Goal: Task Accomplishment & Management: Manage account settings

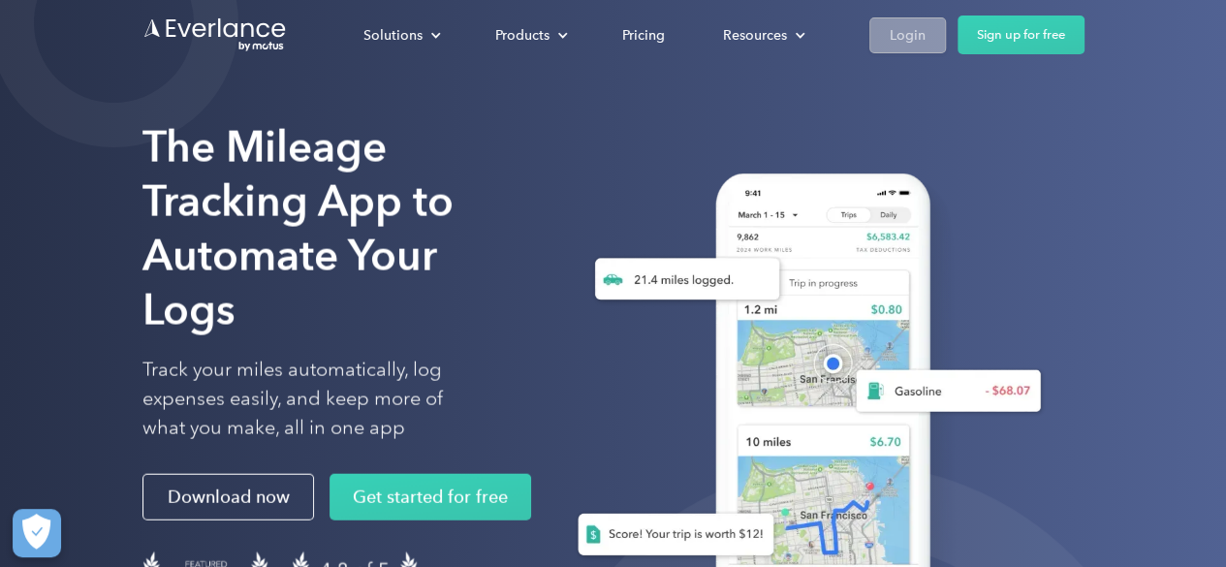
click at [905, 40] on div "Login" at bounding box center [908, 35] width 36 height 24
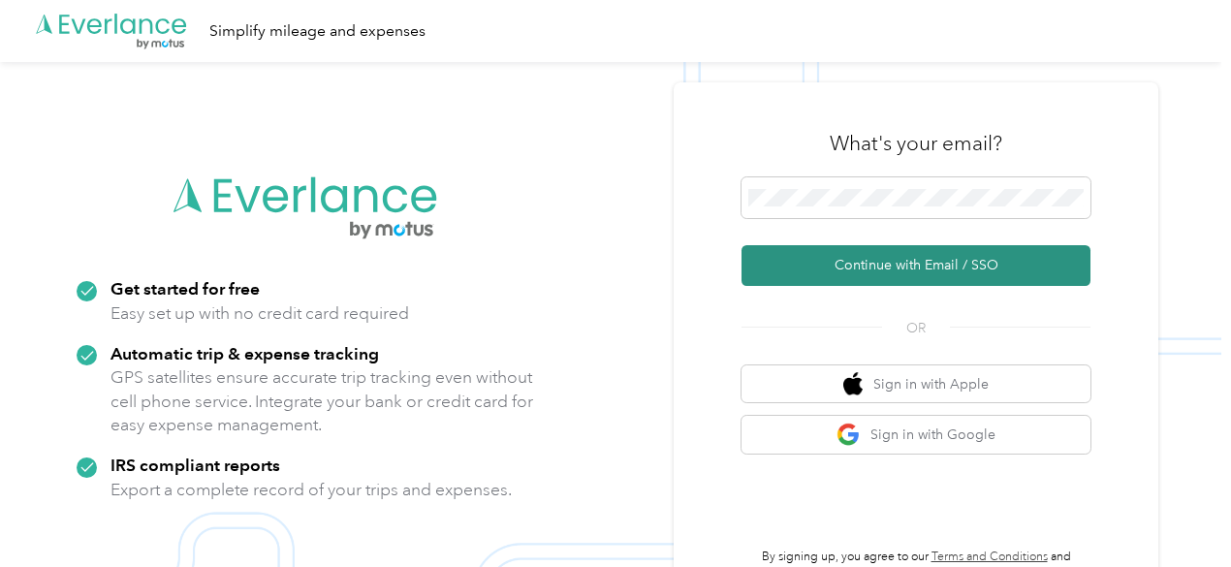
click at [901, 263] on button "Continue with Email / SSO" at bounding box center [915, 265] width 349 height 41
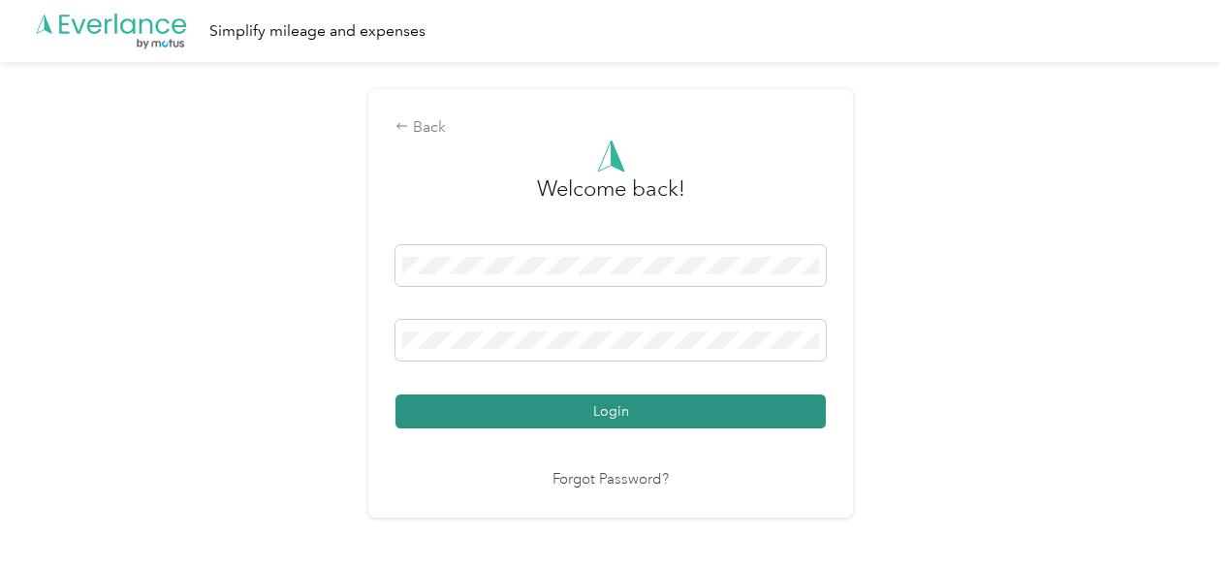
click at [556, 410] on button "Login" at bounding box center [610, 411] width 430 height 34
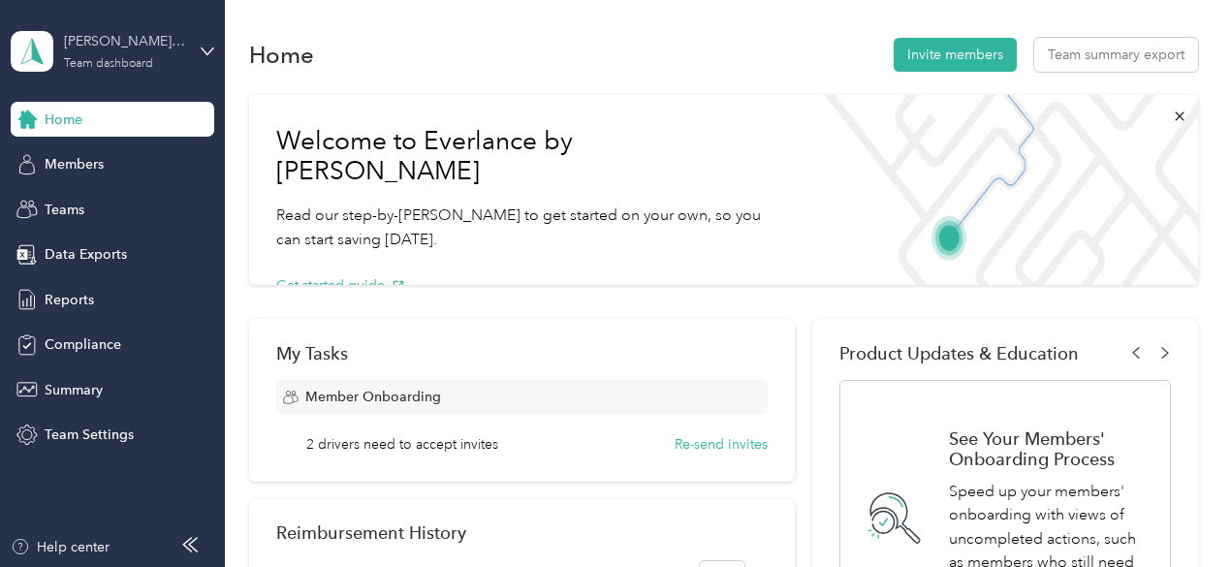
click at [129, 41] on div "[PERSON_NAME] team" at bounding box center [124, 41] width 121 height 20
click at [87, 199] on div "Personal dashboard" at bounding box center [89, 203] width 122 height 20
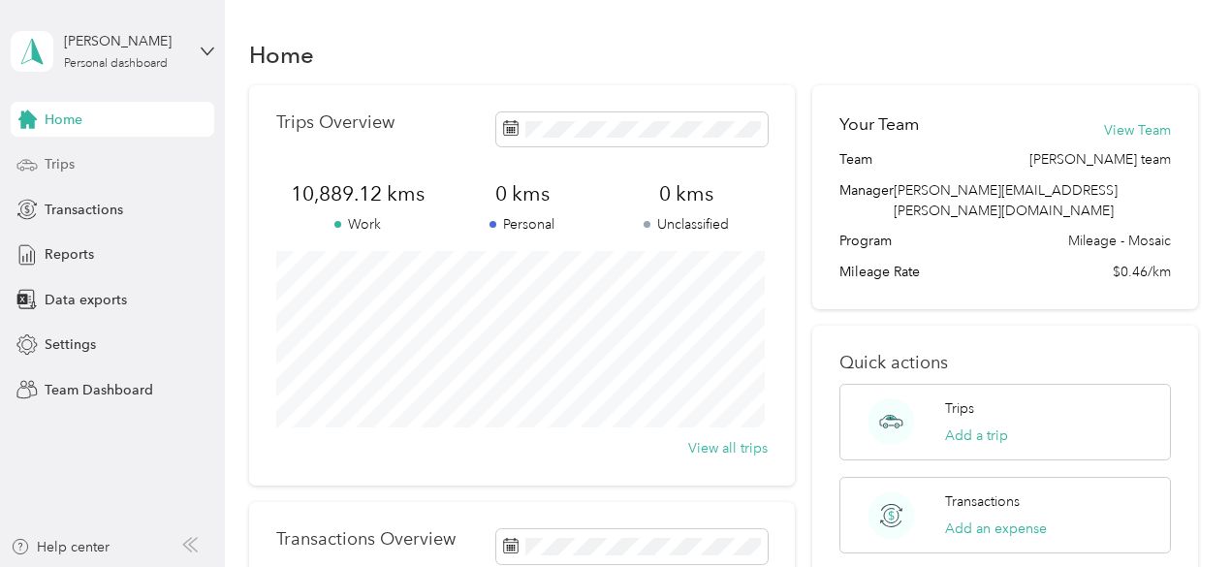
click at [68, 164] on span "Trips" at bounding box center [60, 164] width 30 height 20
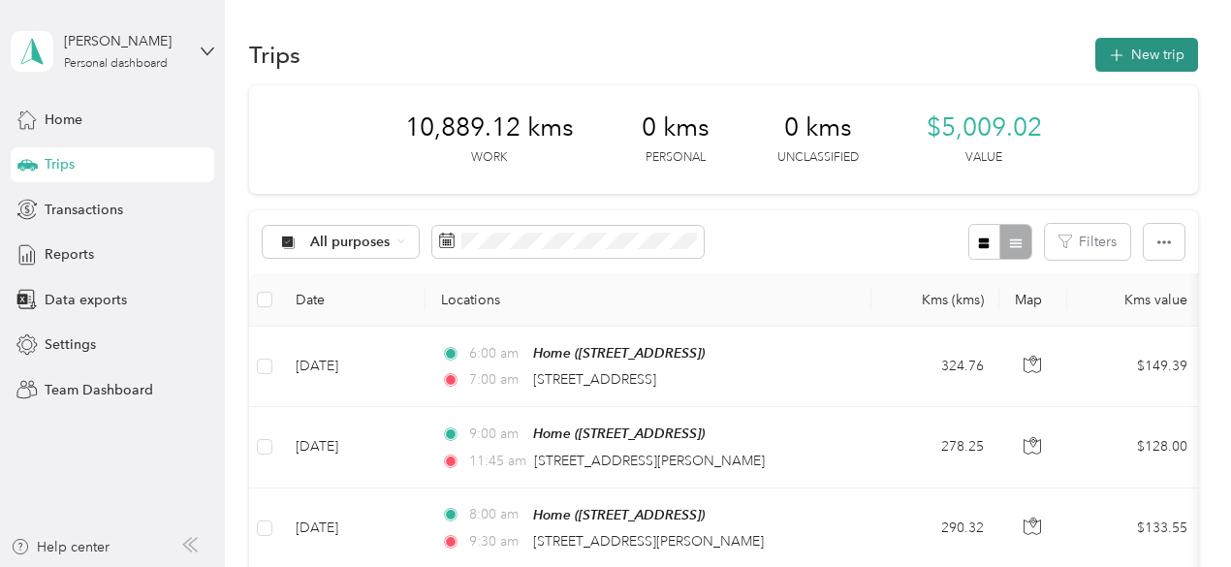
click at [1161, 52] on button "New trip" at bounding box center [1146, 55] width 103 height 34
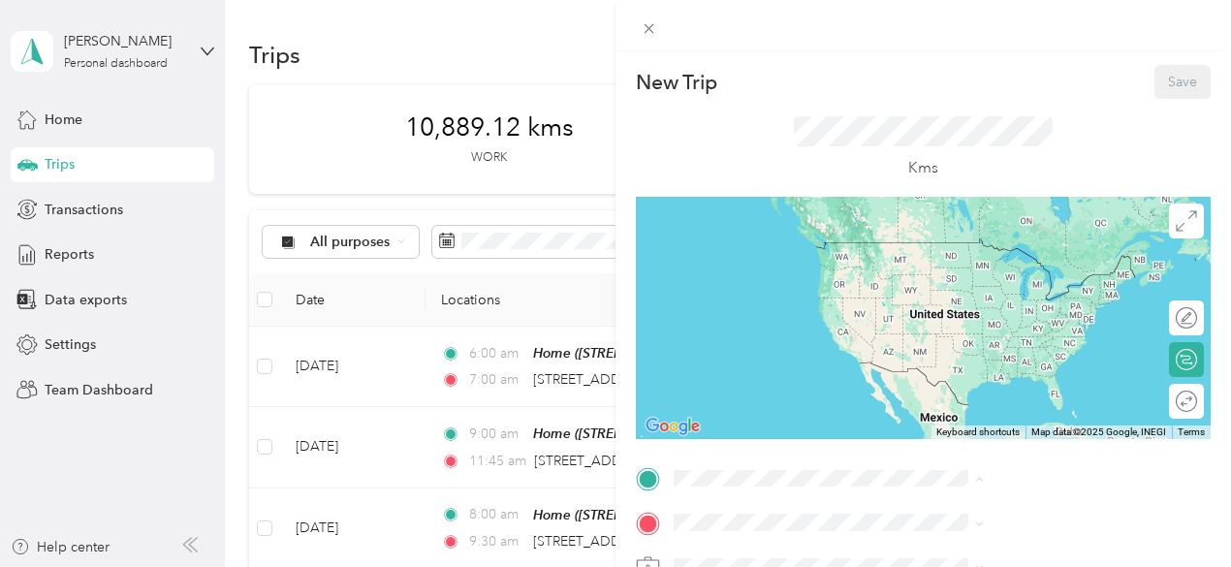
click at [954, 428] on span "[STREET_ADDRESS]" at bounding box center [976, 420] width 123 height 16
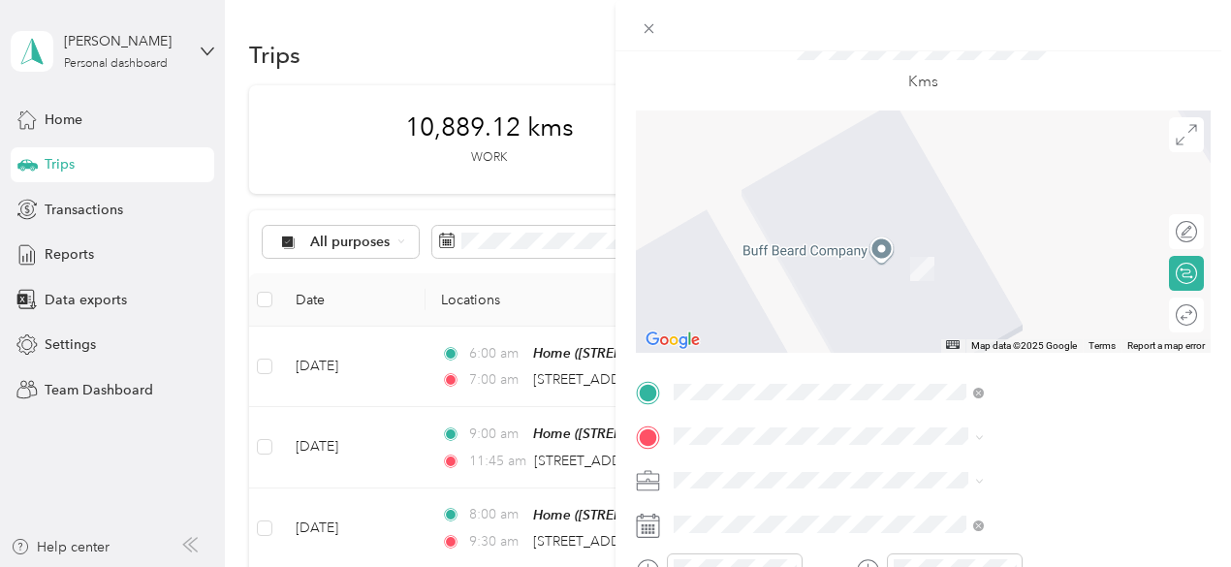
scroll to position [194, 0]
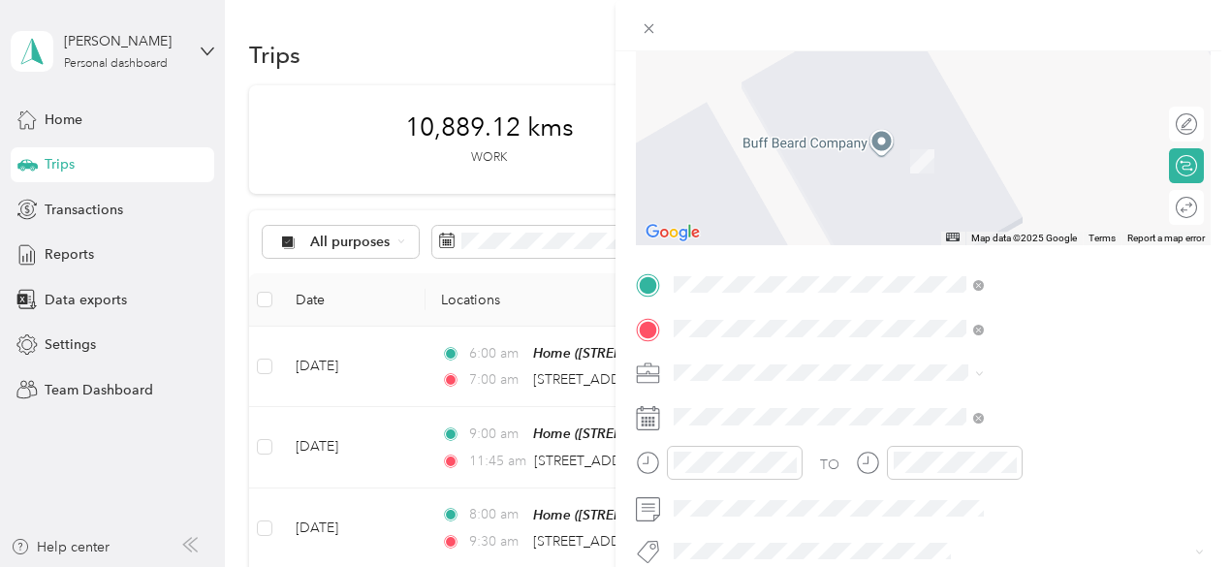
click at [984, 461] on span "[STREET_ADDRESS][PERSON_NAME]" at bounding box center [1030, 452] width 231 height 17
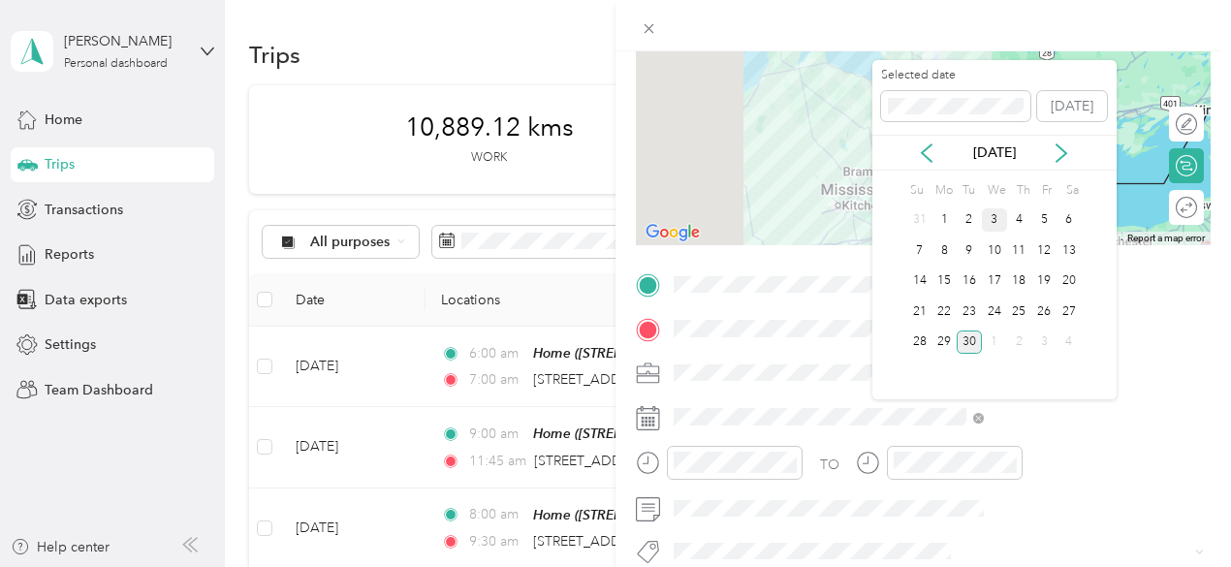
click at [995, 215] on div "3" at bounding box center [994, 220] width 25 height 24
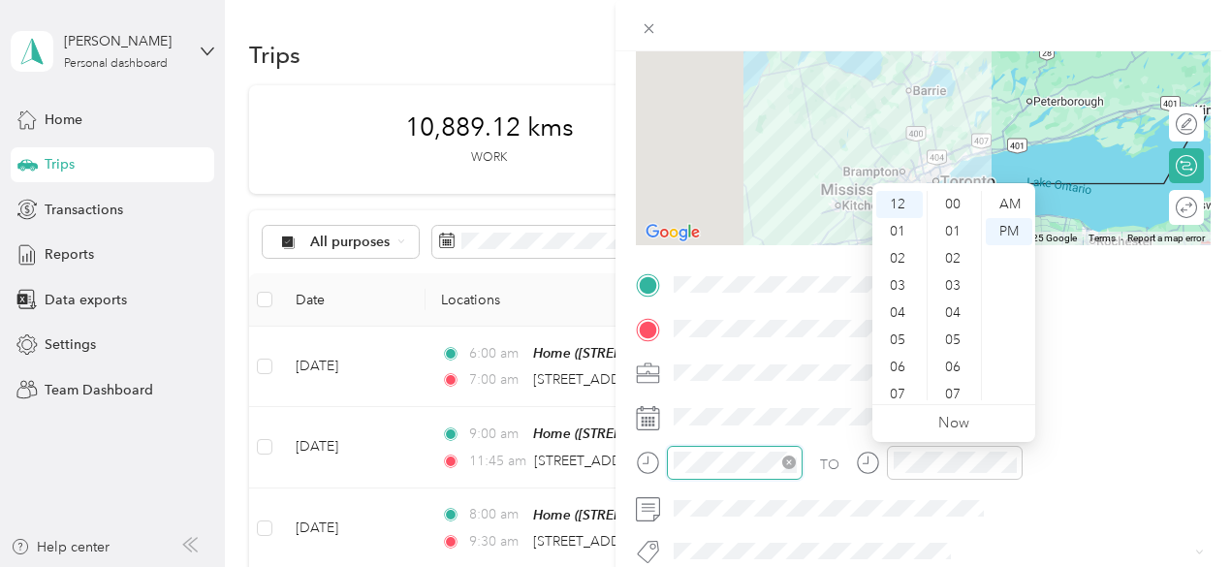
scroll to position [516, 0]
click at [905, 396] on div "07" at bounding box center [899, 394] width 47 height 27
click at [956, 314] on div "30" at bounding box center [954, 309] width 47 height 27
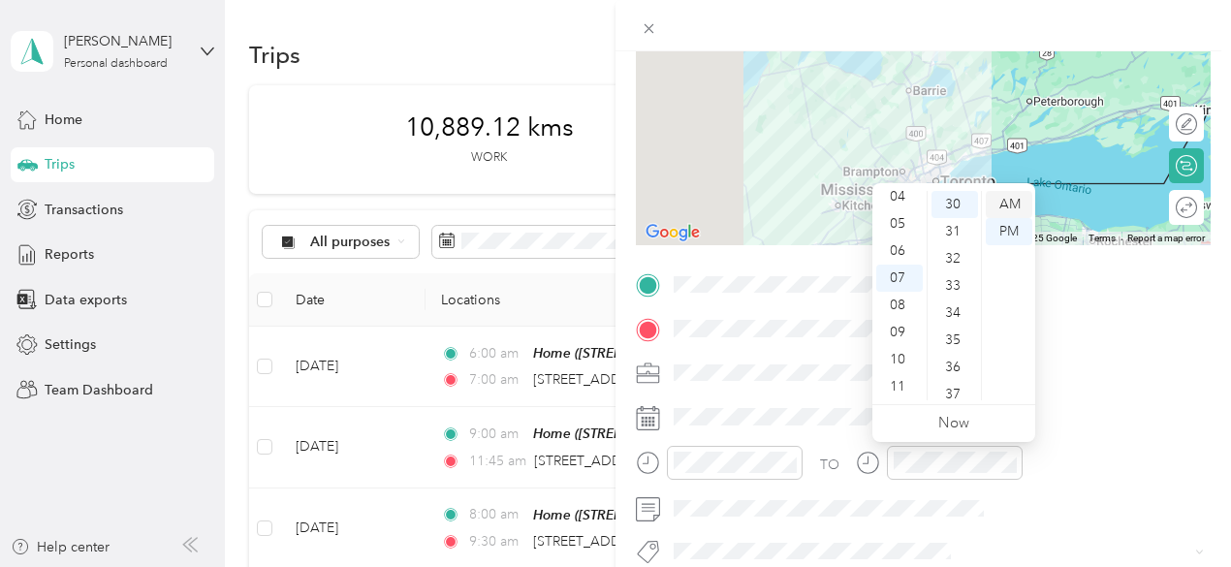
click at [1008, 200] on div "AM" at bounding box center [1009, 204] width 47 height 27
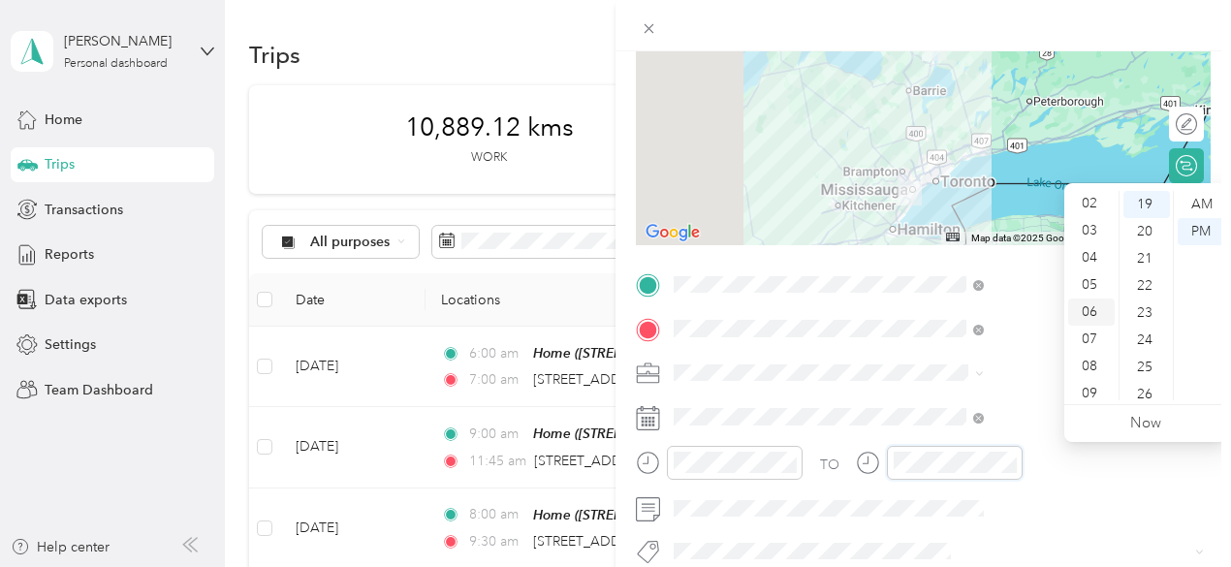
scroll to position [116, 0]
click at [1091, 362] on div "10" at bounding box center [1091, 359] width 47 height 27
click at [1093, 307] on div "08" at bounding box center [1091, 305] width 47 height 27
click at [1089, 330] on div "09" at bounding box center [1091, 332] width 47 height 27
click at [1147, 288] on div "15" at bounding box center [1146, 289] width 47 height 27
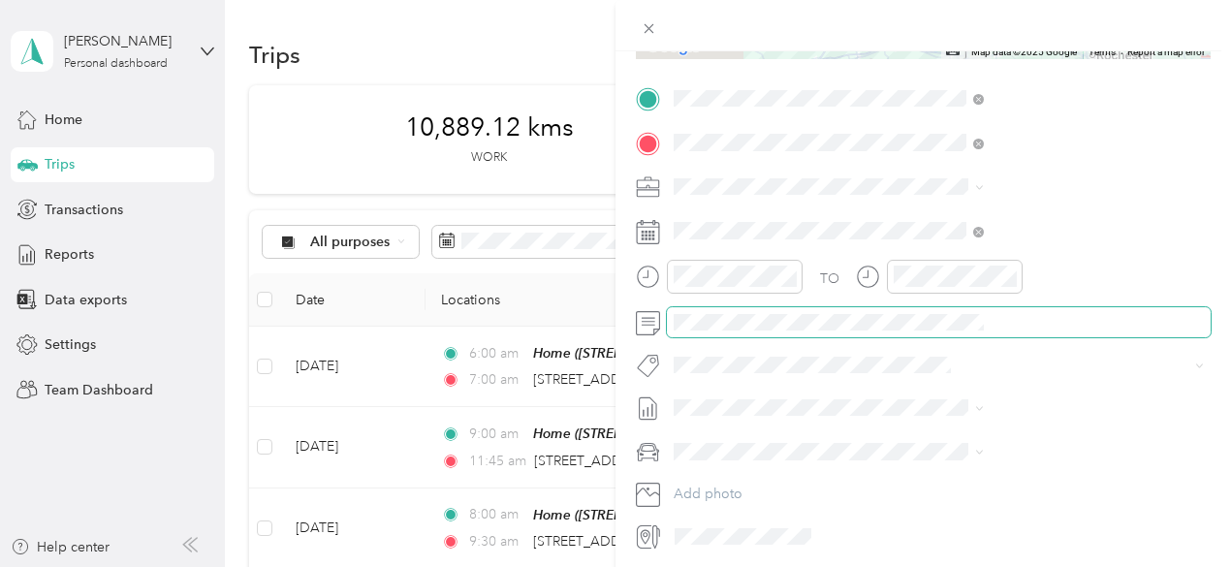
scroll to position [388, 0]
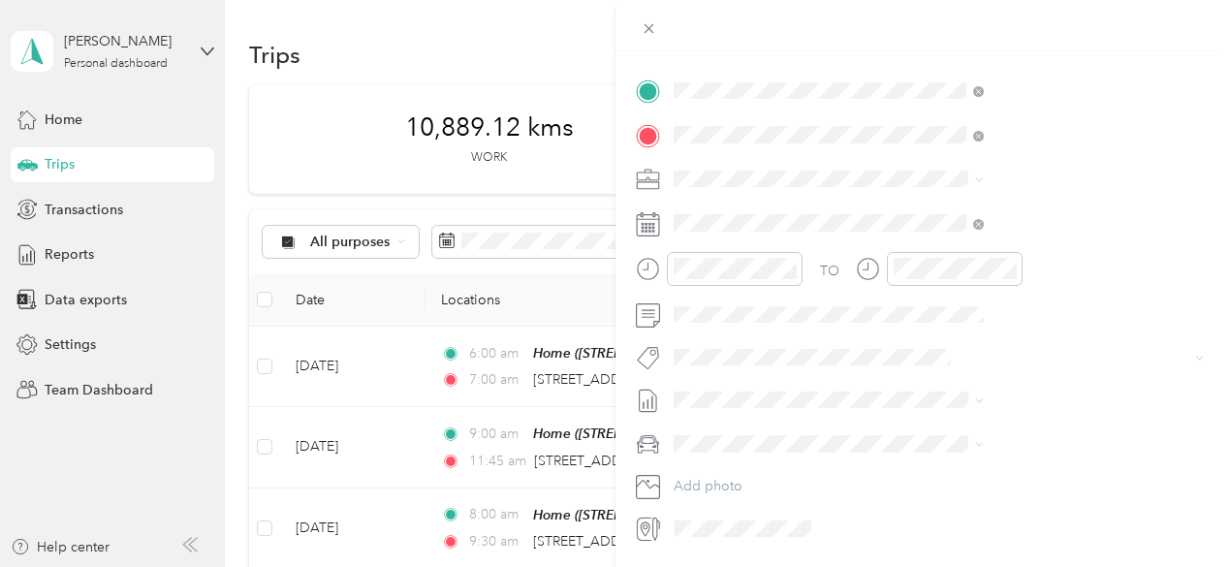
click at [936, 392] on span "Metro On" at bounding box center [924, 390] width 51 height 17
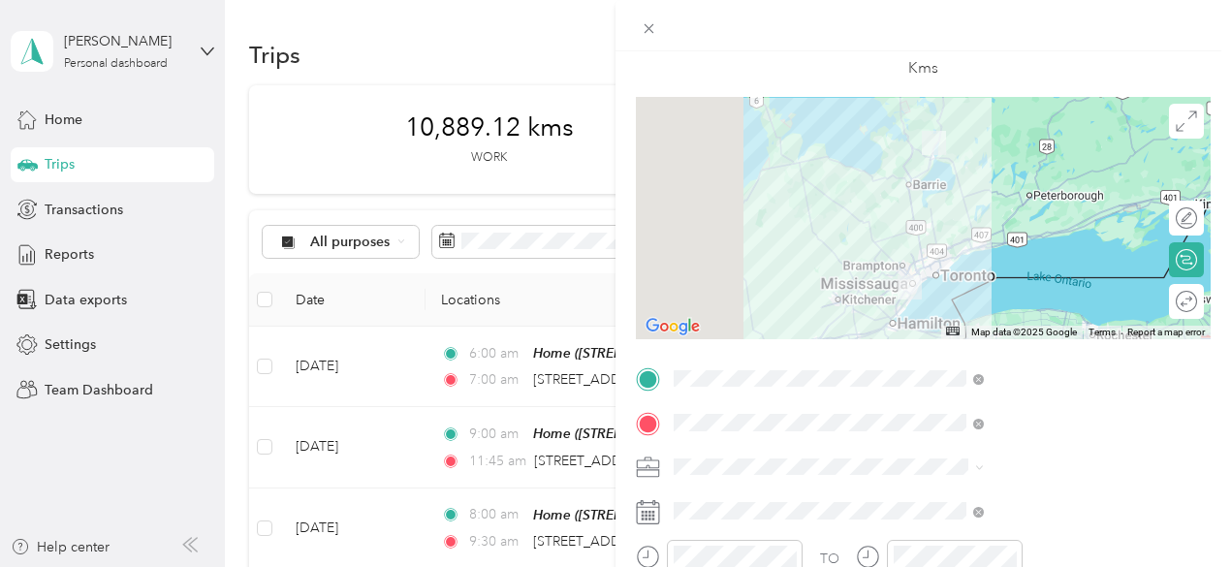
scroll to position [97, 0]
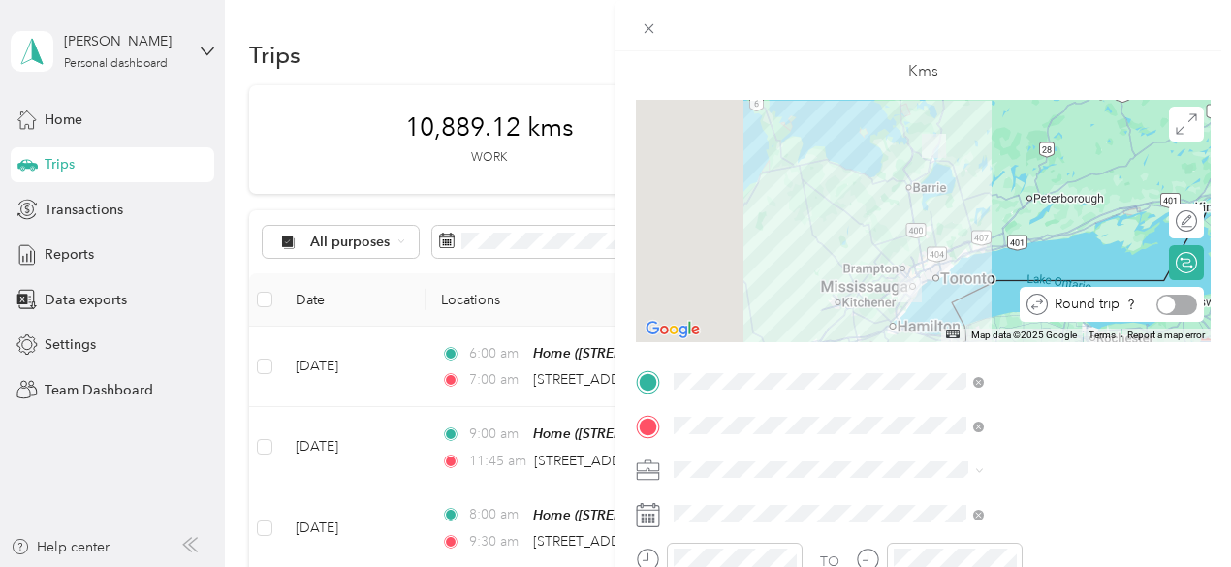
click at [1158, 310] on div at bounding box center [1166, 304] width 17 height 17
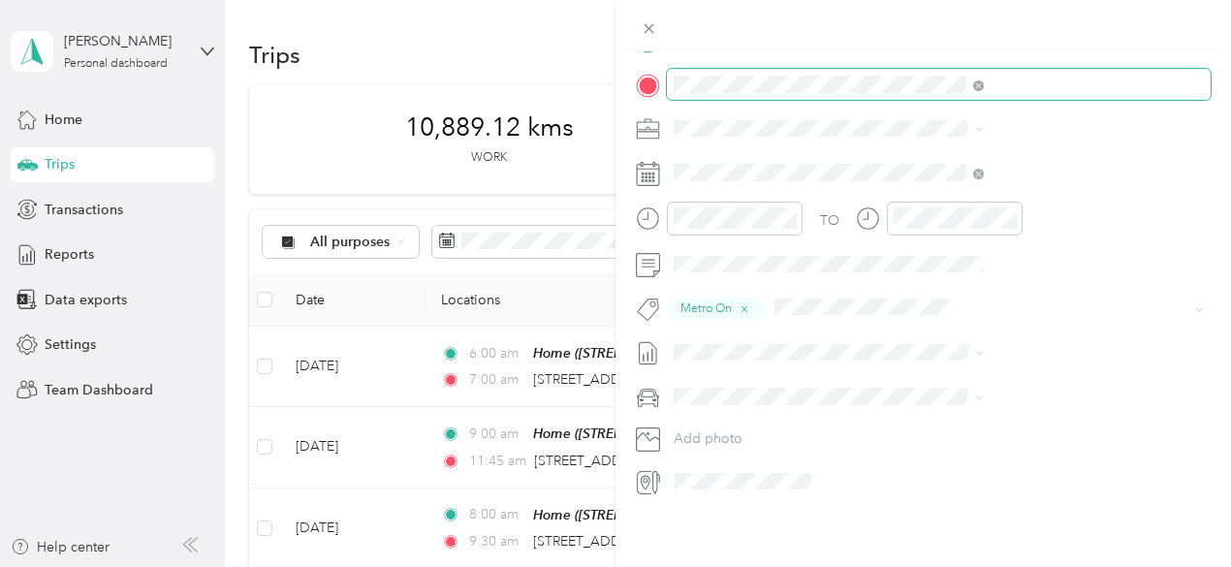
scroll to position [0, 0]
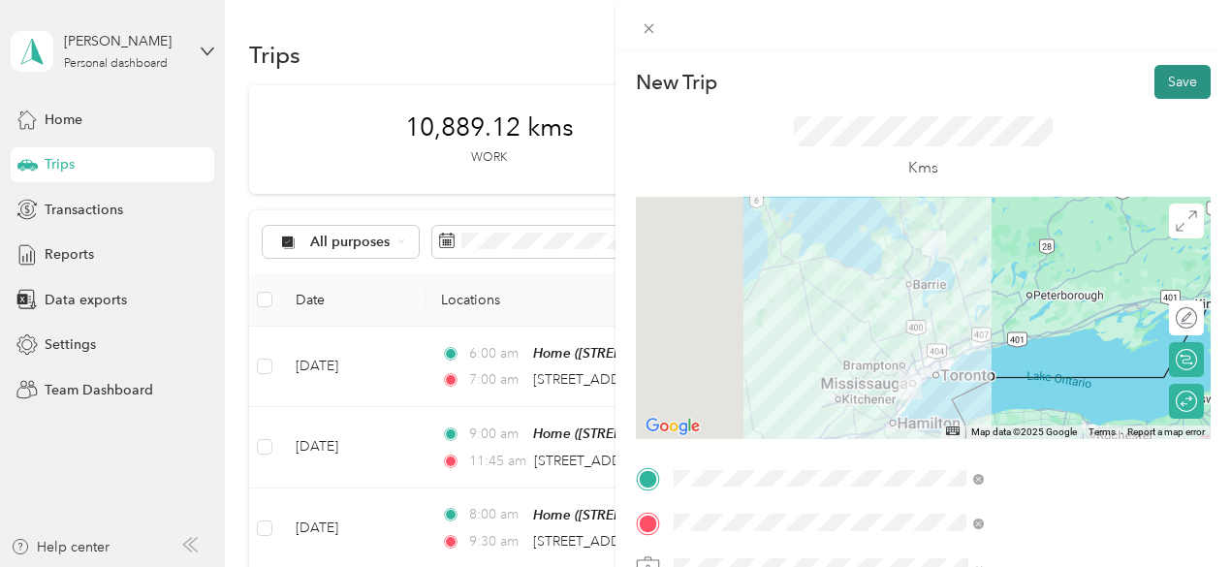
click at [1168, 80] on button "Save" at bounding box center [1182, 82] width 56 height 34
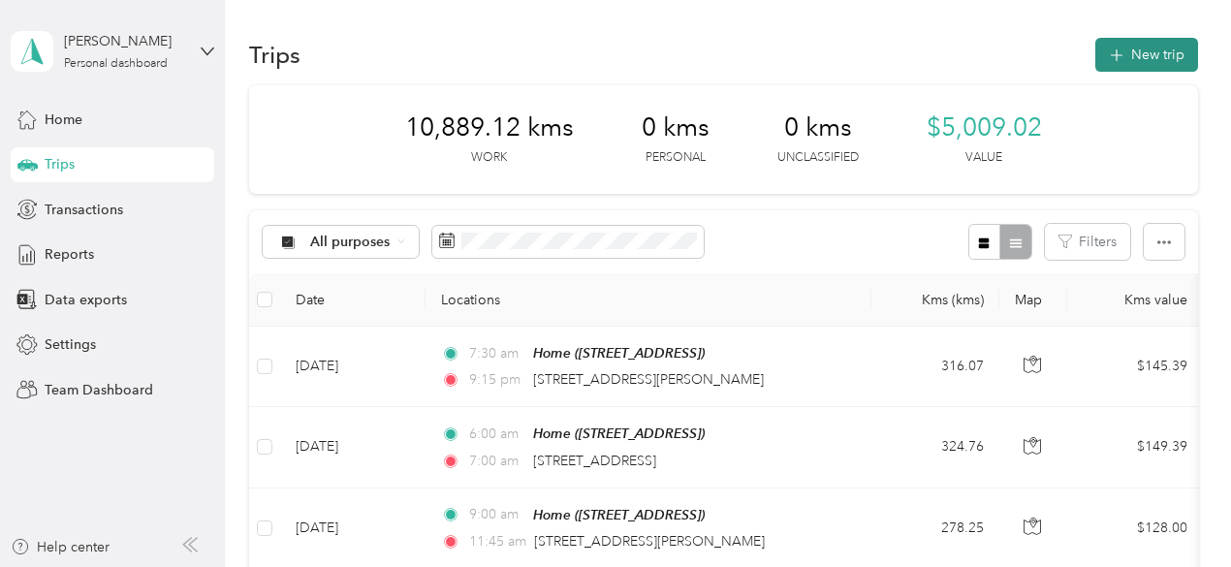
click at [1130, 50] on button "New trip" at bounding box center [1146, 55] width 103 height 34
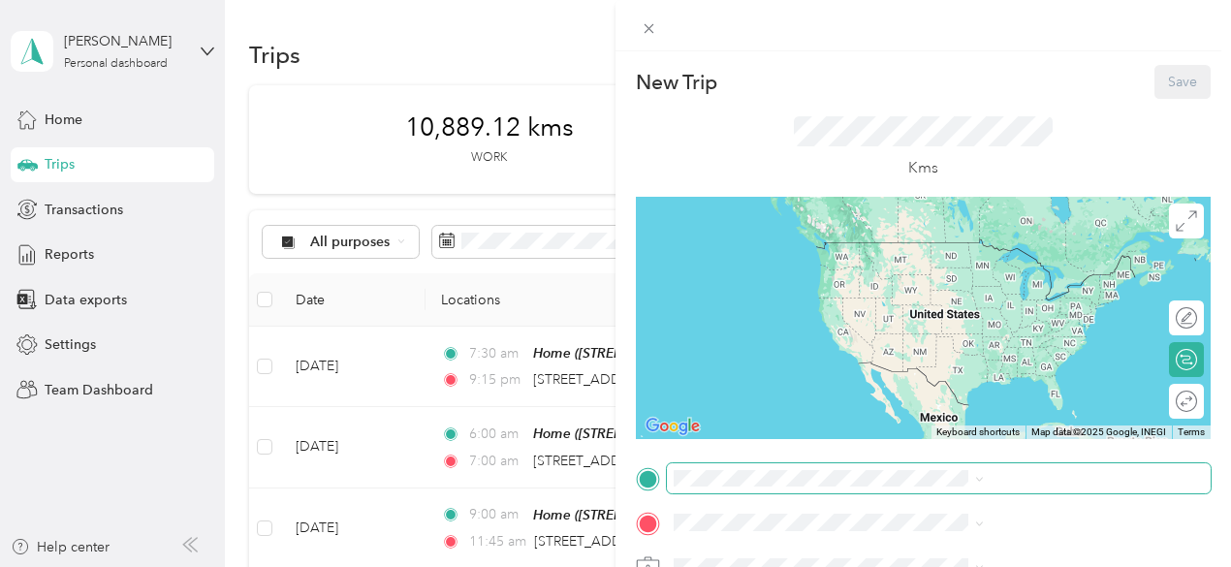
click at [944, 490] on span at bounding box center [939, 478] width 544 height 31
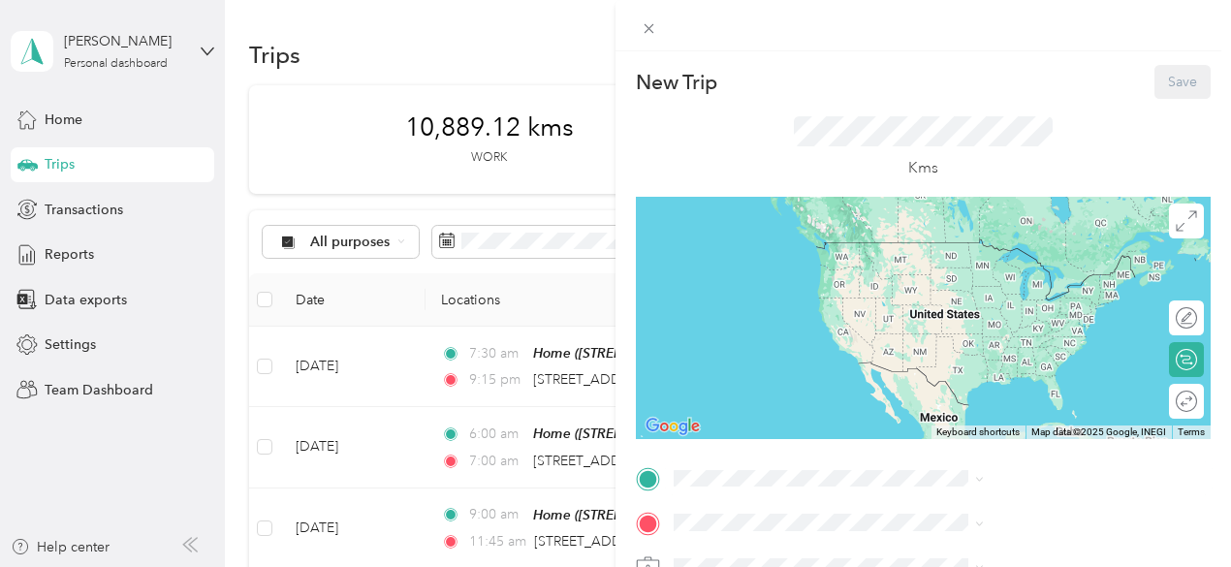
click at [965, 424] on div "Home 3020 Third Street, L3V 7A8, Amigo Beach, Ontario, Canada" at bounding box center [976, 408] width 123 height 41
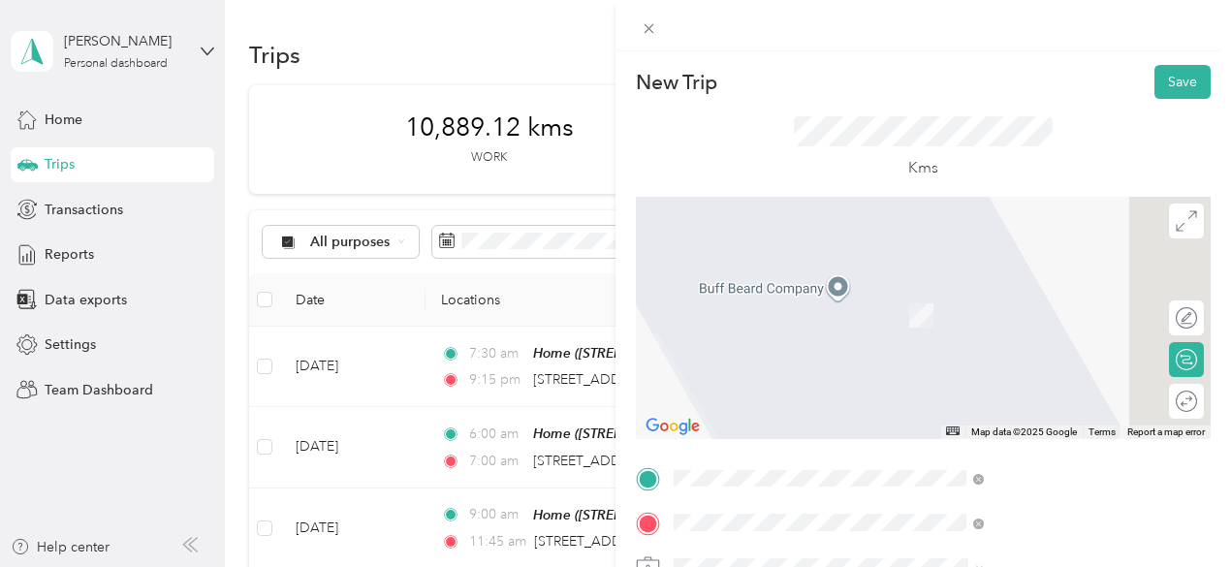
click at [1024, 284] on span "5353 Lakeshore Road Burlington, Ontario L7L 1C8, Canada" at bounding box center [976, 286] width 123 height 17
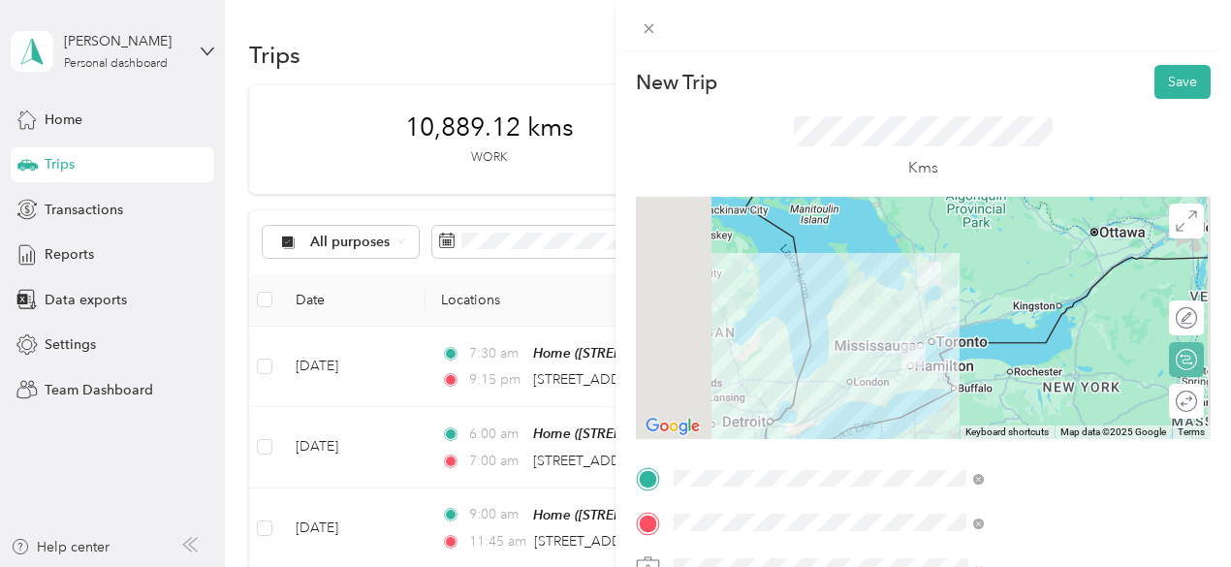
click at [1197, 399] on div "Round trip" at bounding box center [1197, 402] width 0 height 20
click at [1161, 403] on div at bounding box center [1176, 402] width 41 height 20
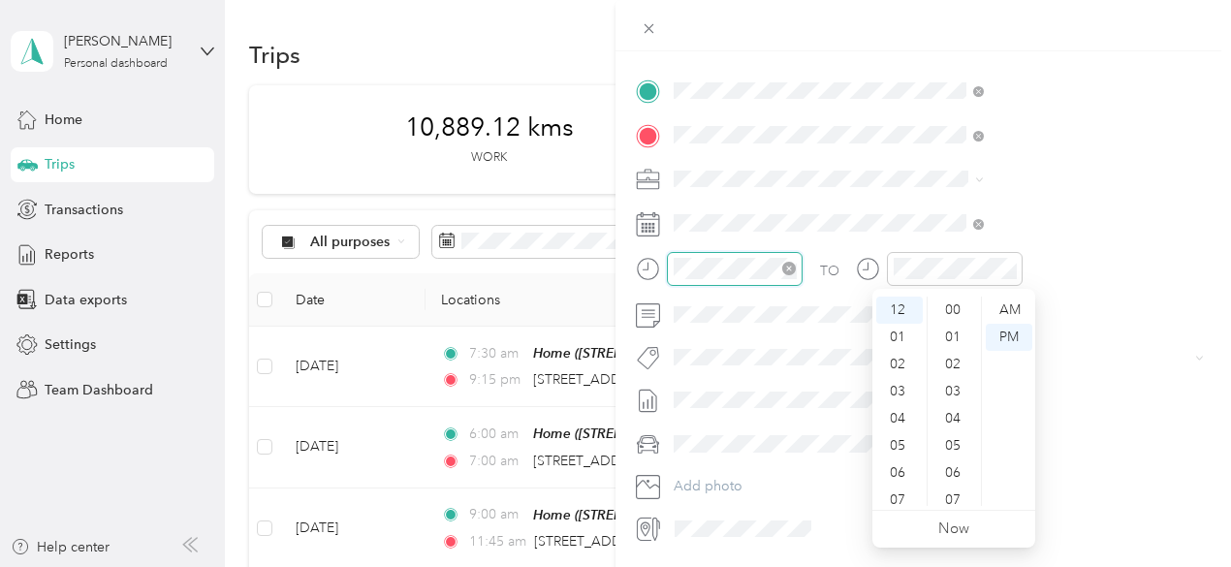
scroll to position [570, 0]
click at [900, 435] on div "08" at bounding box center [899, 430] width 47 height 27
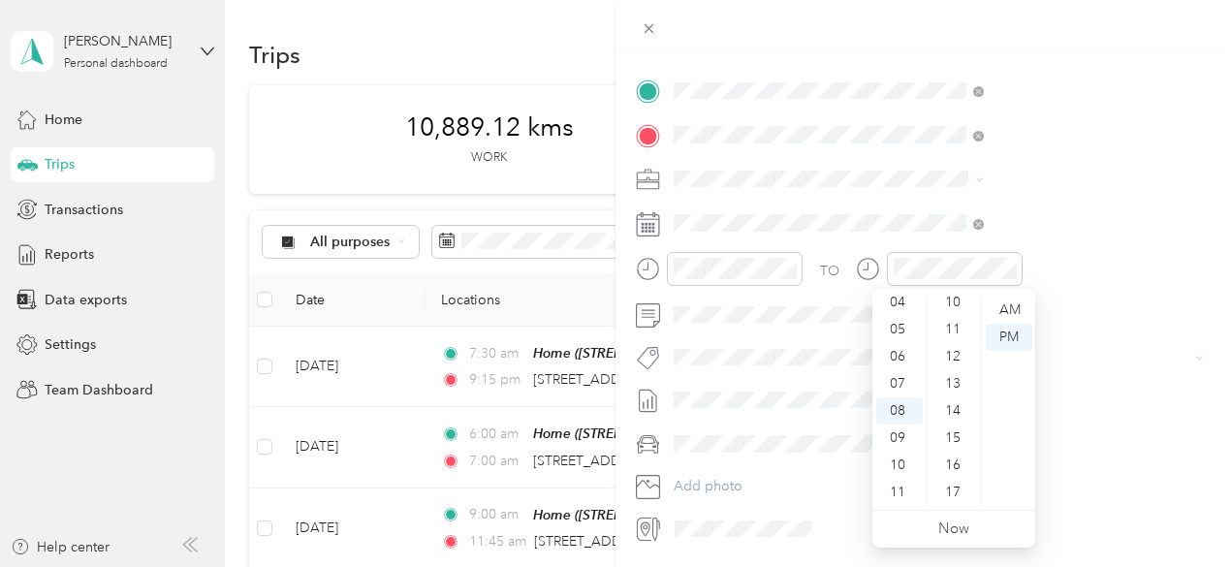
scroll to position [0, 0]
click at [951, 314] on div "00" at bounding box center [954, 310] width 47 height 27
click at [1010, 313] on div "AM" at bounding box center [1009, 310] width 47 height 27
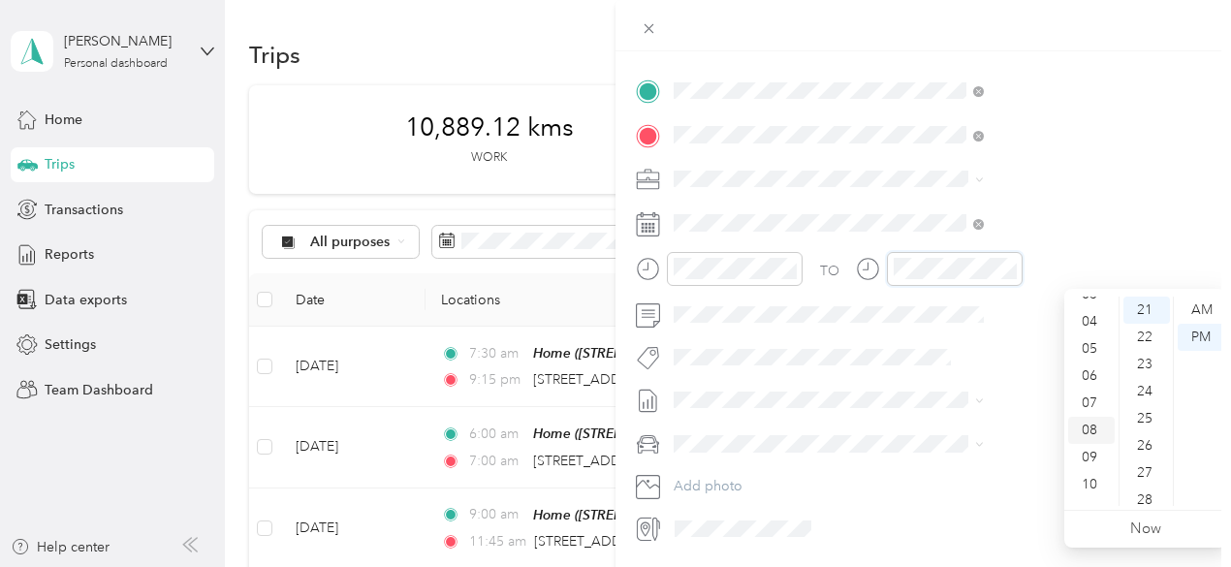
scroll to position [116, 0]
click at [1091, 466] on div "10" at bounding box center [1091, 465] width 47 height 27
click at [1149, 383] on div "20" at bounding box center [1146, 379] width 47 height 27
click at [1208, 305] on div "AM" at bounding box center [1201, 310] width 47 height 27
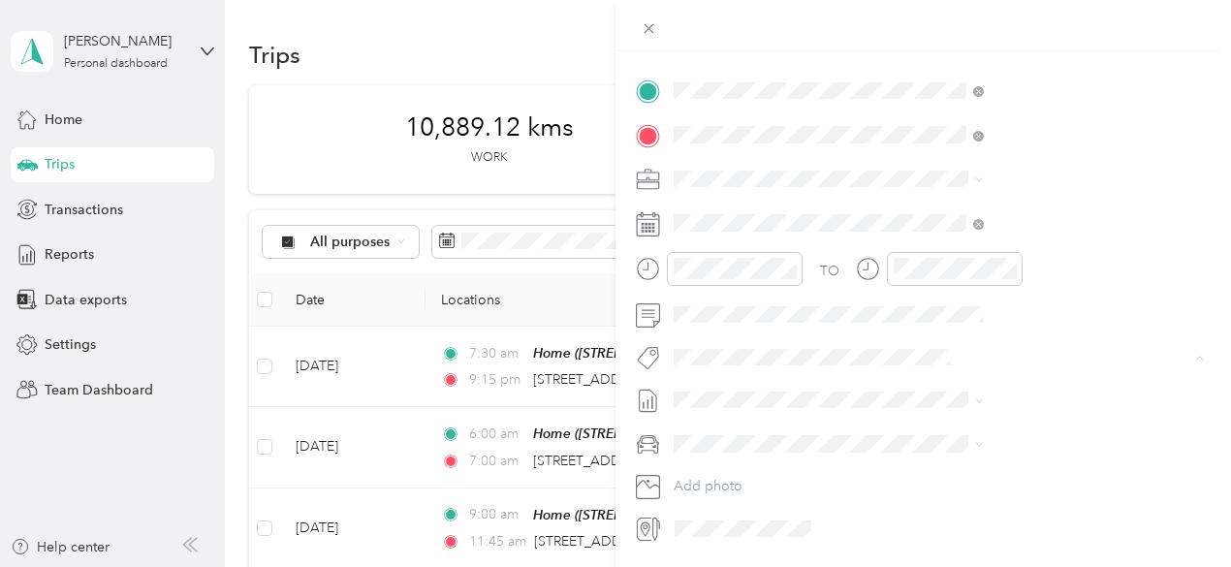
click at [917, 393] on span "Metro On" at bounding box center [924, 390] width 51 height 17
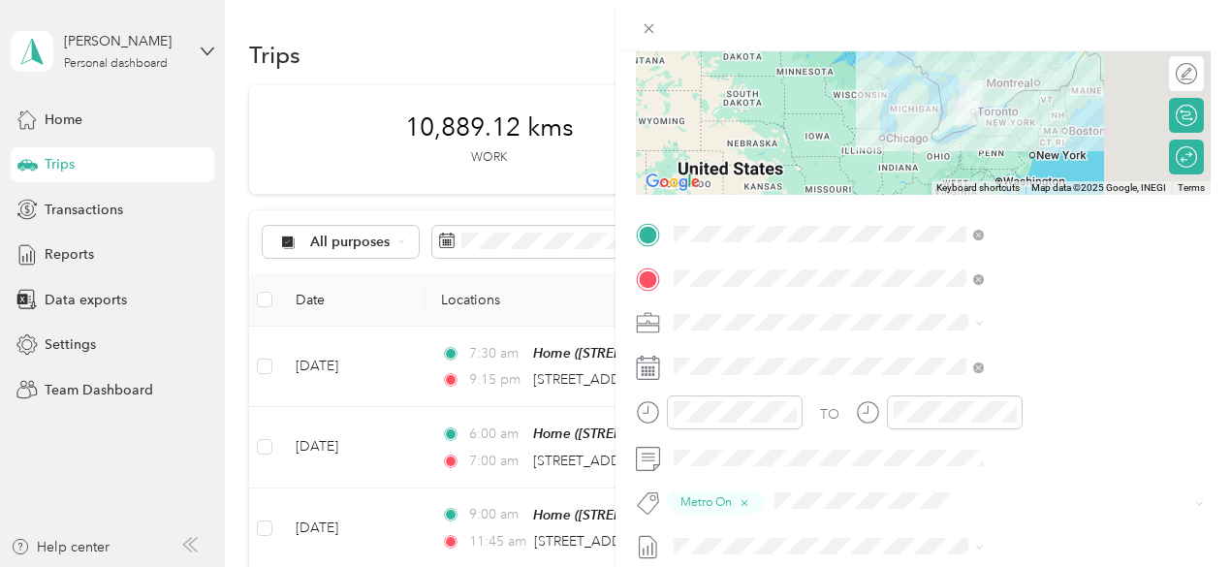
scroll to position [0, 0]
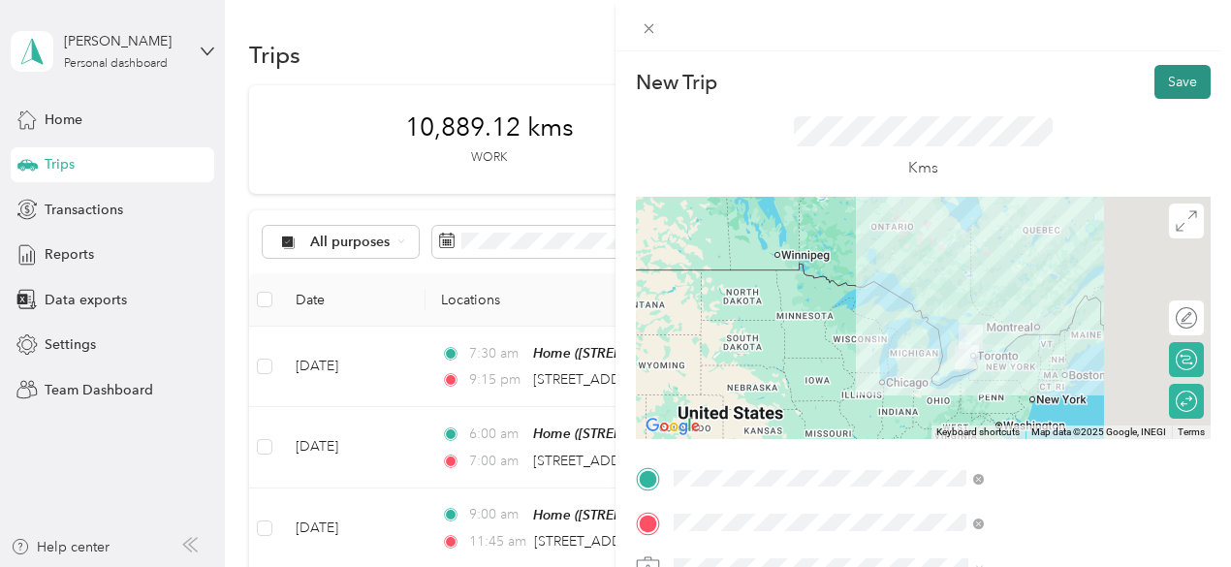
click at [1169, 76] on button "Save" at bounding box center [1182, 82] width 56 height 34
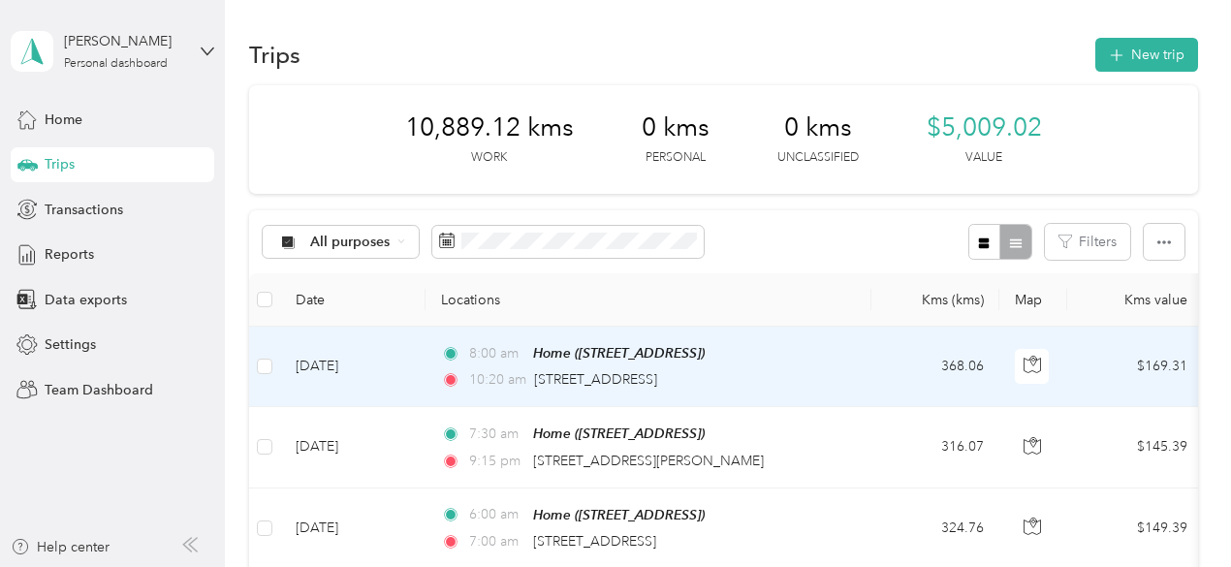
click at [328, 365] on td "Sep 30, 2025" at bounding box center [352, 367] width 145 height 80
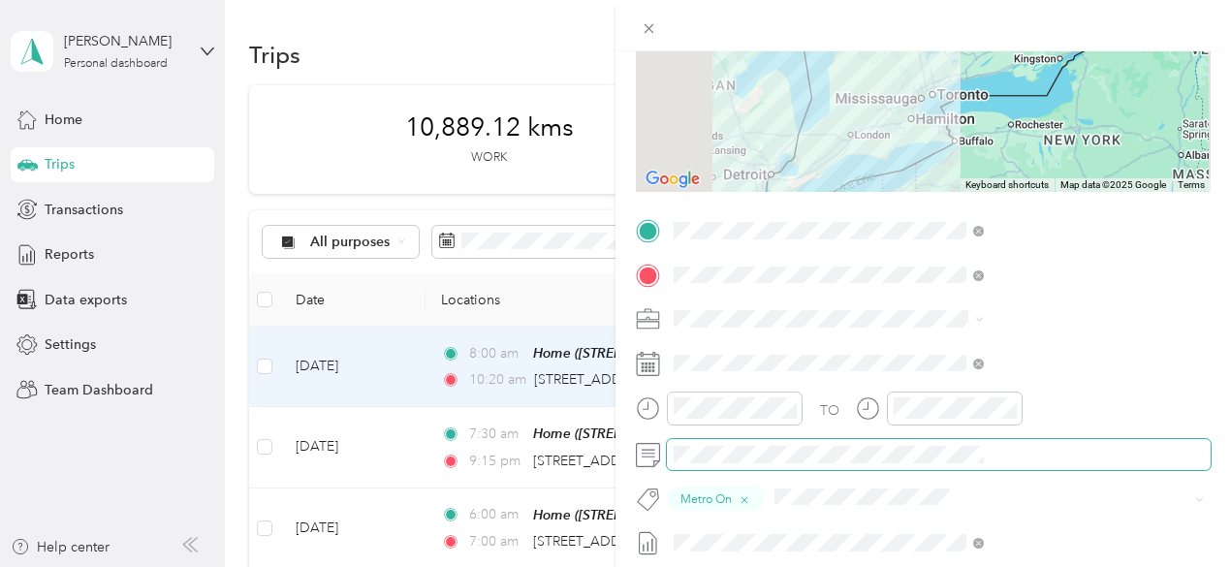
scroll to position [291, 0]
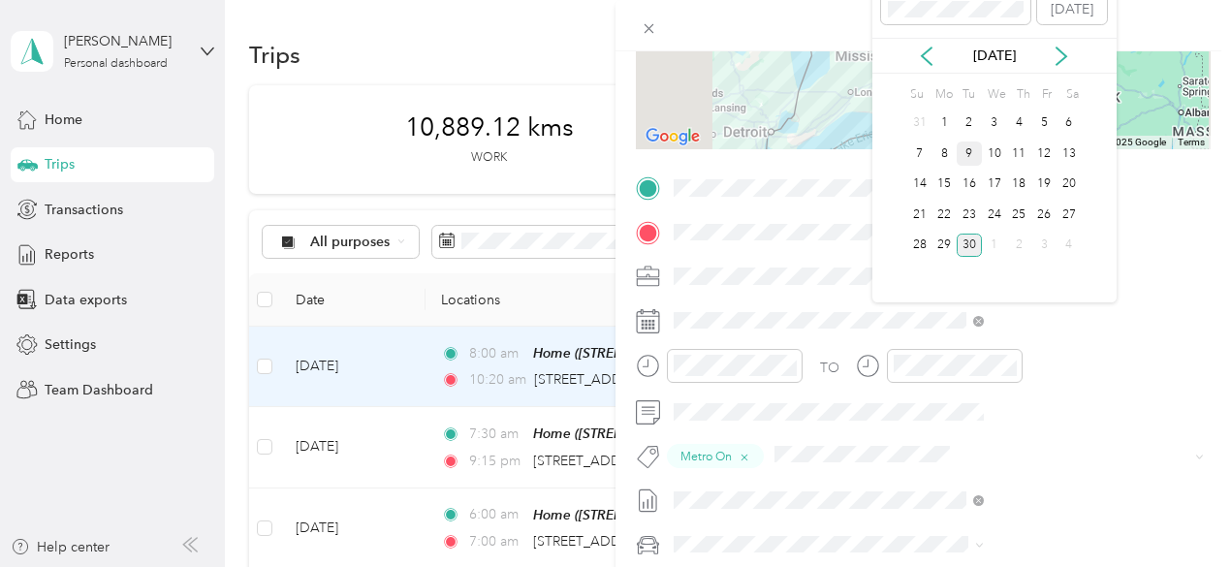
click at [967, 149] on div "9" at bounding box center [969, 153] width 25 height 24
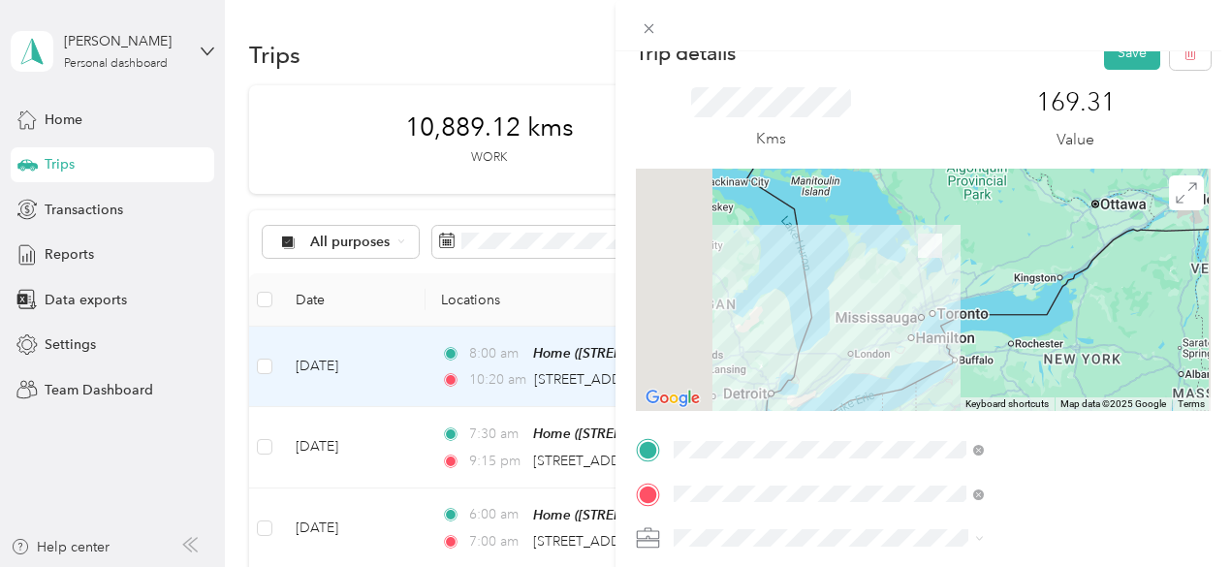
scroll to position [0, 0]
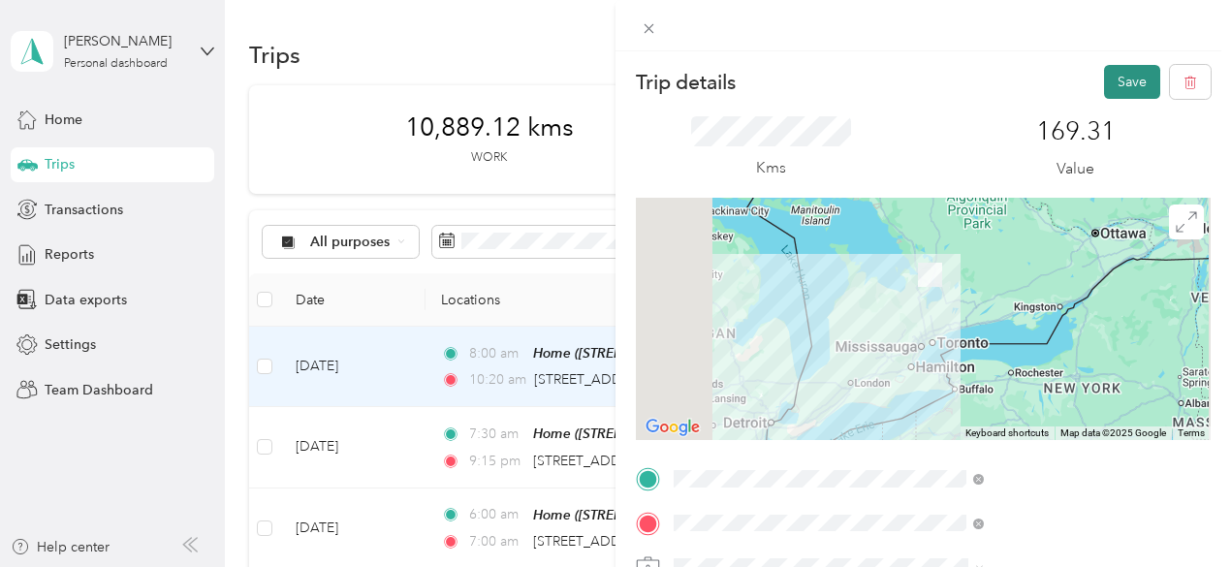
click at [1104, 71] on button "Save" at bounding box center [1132, 82] width 56 height 34
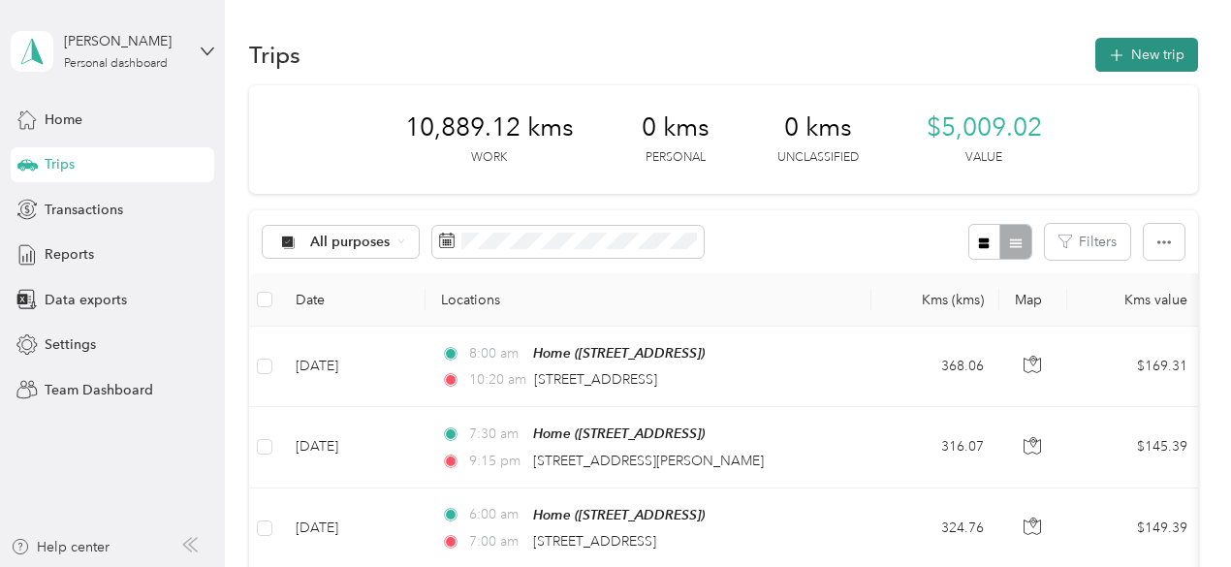
click at [1116, 58] on icon "button" at bounding box center [1116, 56] width 22 height 22
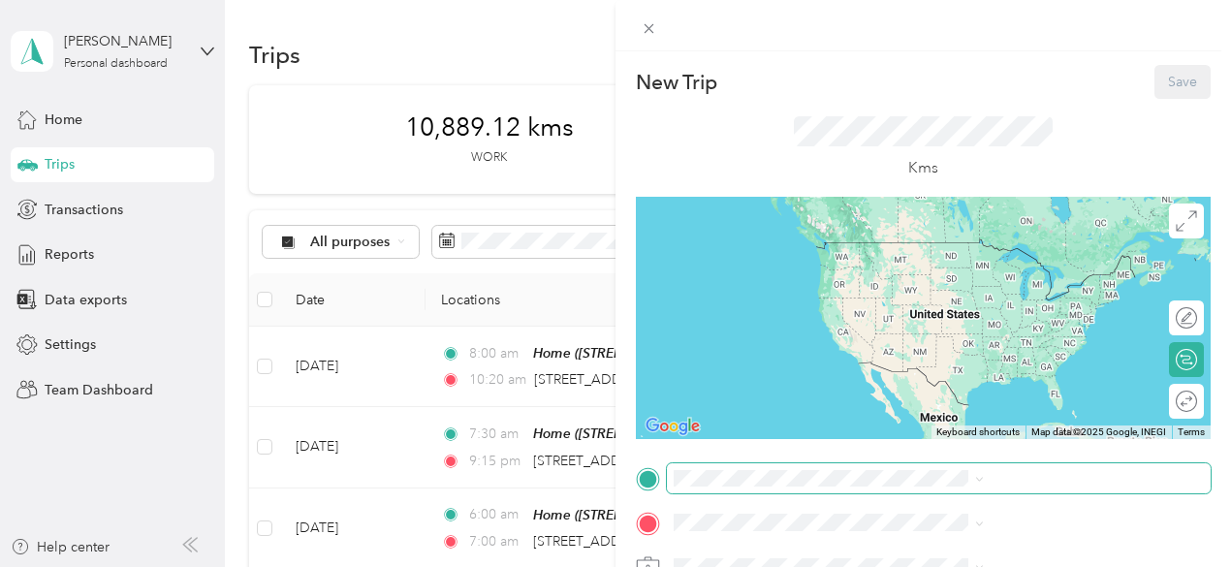
click at [962, 487] on span at bounding box center [939, 478] width 544 height 31
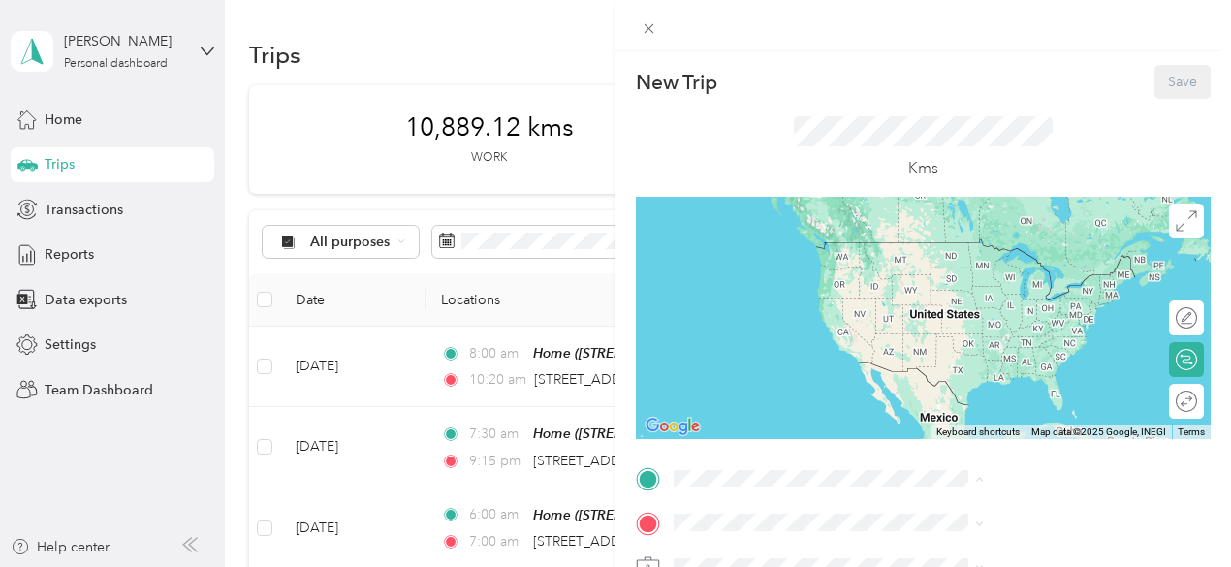
click at [946, 402] on div "Home 3020 Third Street, L3V 7A8, Amigo Beach, Ontario, Canada" at bounding box center [976, 410] width 123 height 41
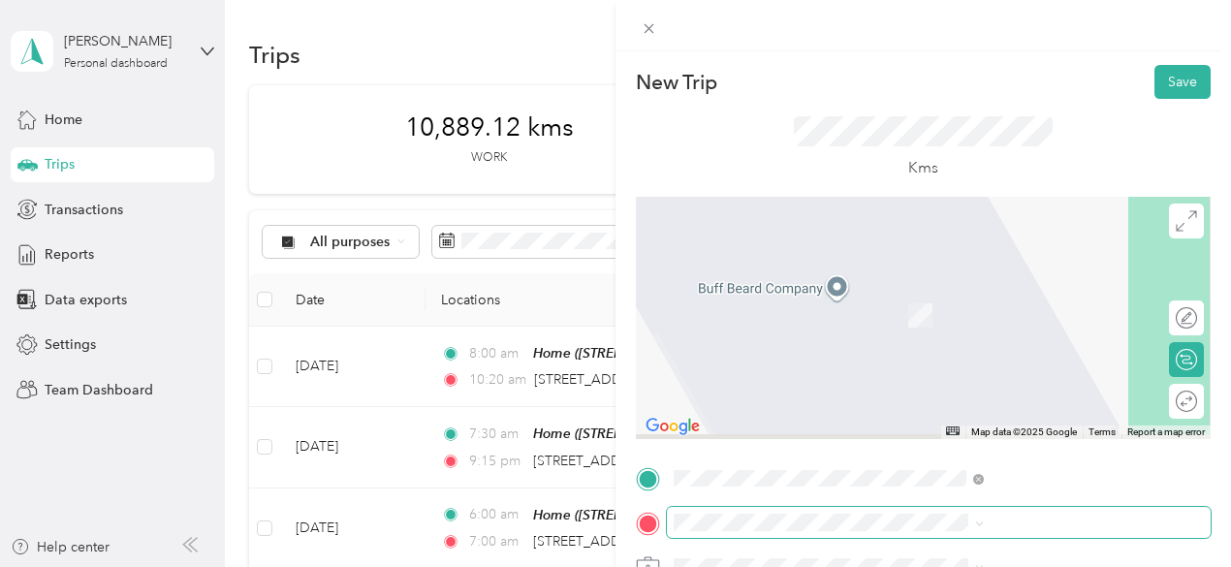
click at [913, 534] on span at bounding box center [939, 522] width 544 height 31
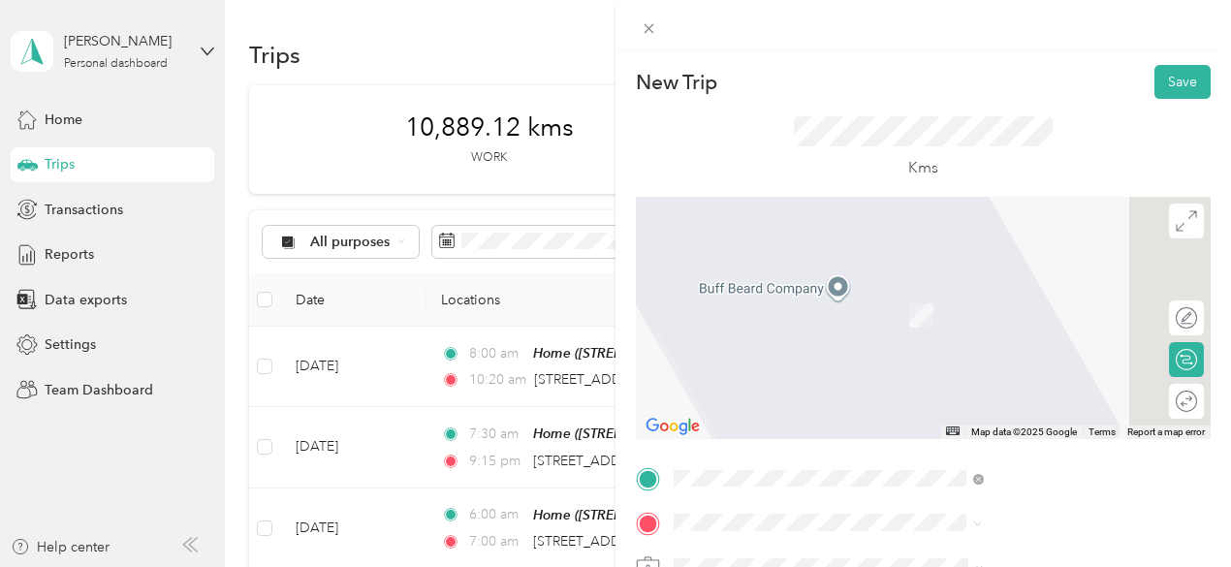
click at [1036, 415] on span "201 Lloyd Manor Road Etobicoke, Ontario M9B 6H6, Canada" at bounding box center [1030, 405] width 231 height 17
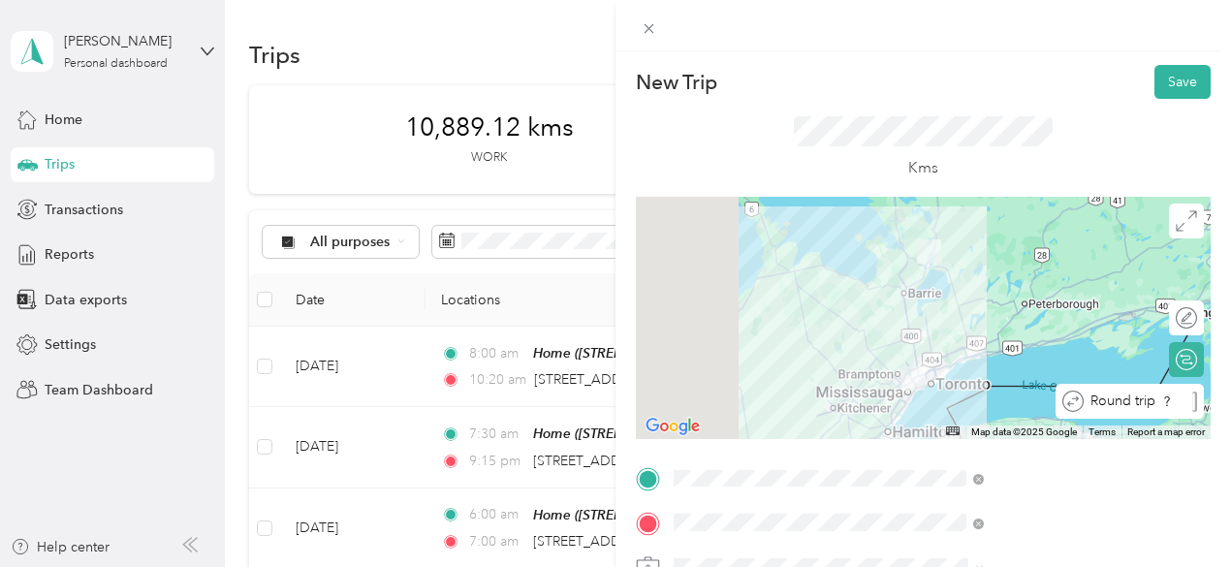
click at [1178, 409] on div "Round trip" at bounding box center [1140, 402] width 113 height 20
click at [1158, 404] on div at bounding box center [1166, 401] width 17 height 17
click at [1210, 383] on form "New Trip Save This trip cannot be edited because it is either under review, app…" at bounding box center [922, 498] width 615 height 866
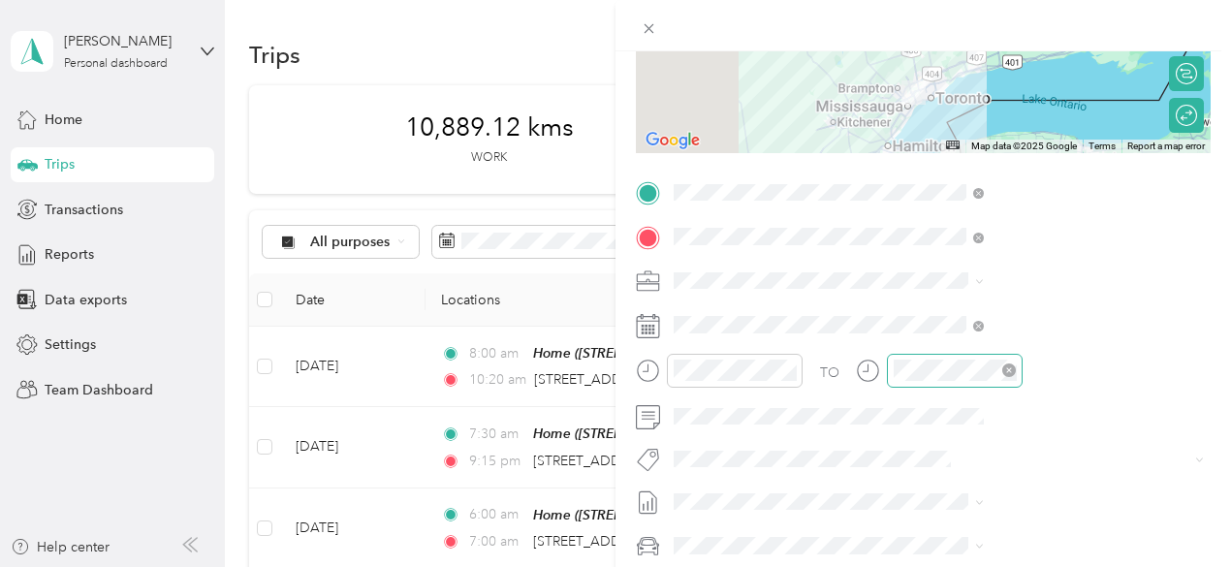
scroll to position [291, 0]
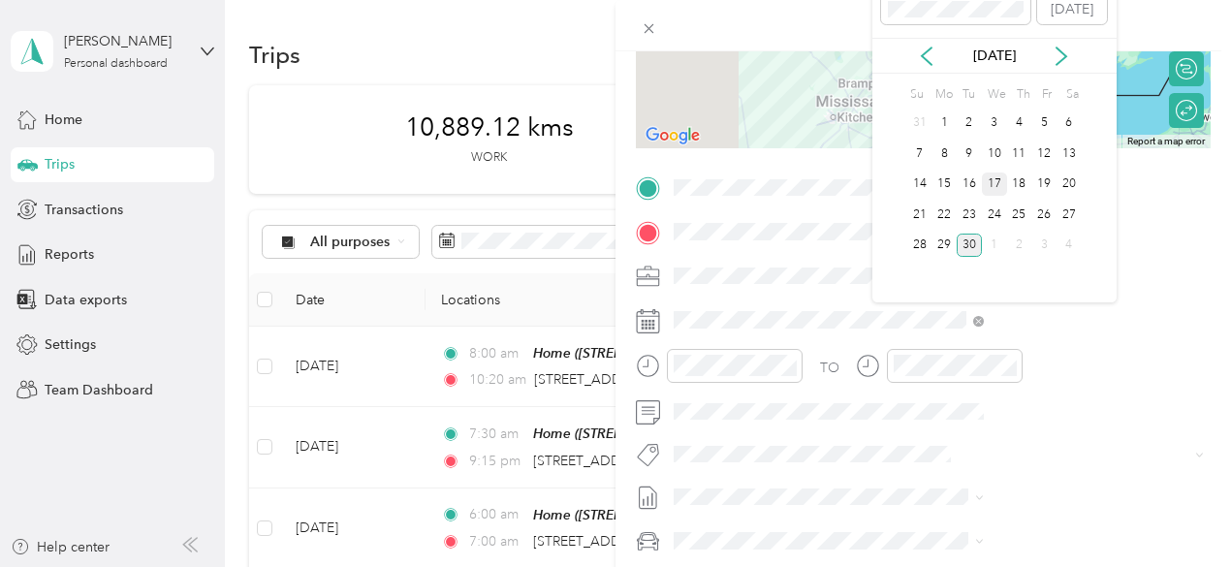
click at [999, 189] on div "17" at bounding box center [994, 185] width 25 height 24
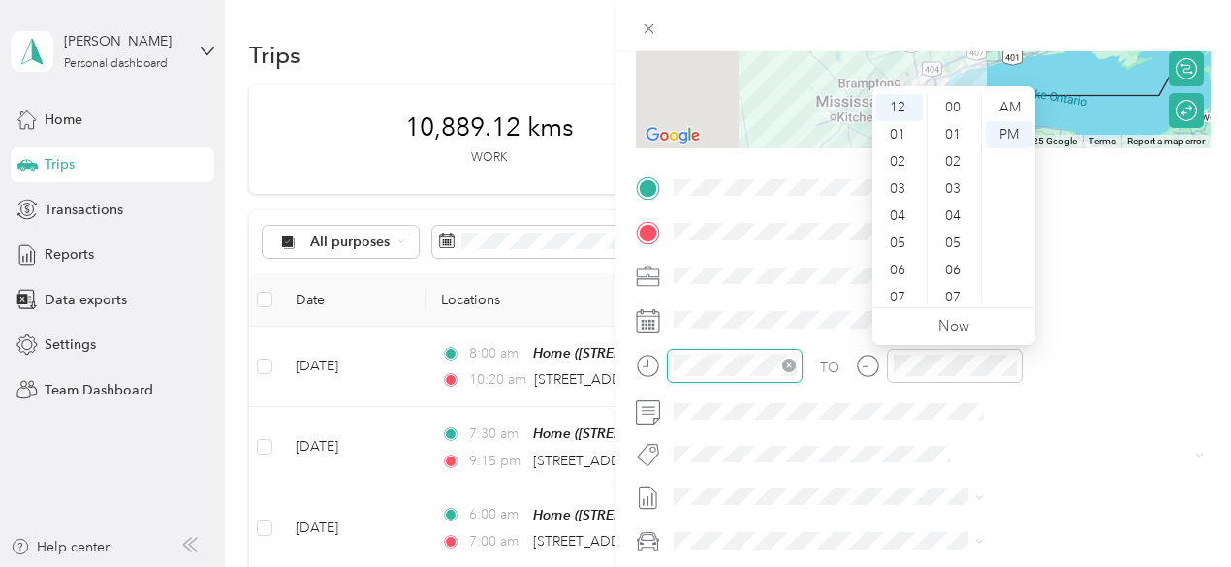
scroll to position [597, 0]
click at [895, 232] on div "08" at bounding box center [899, 227] width 47 height 27
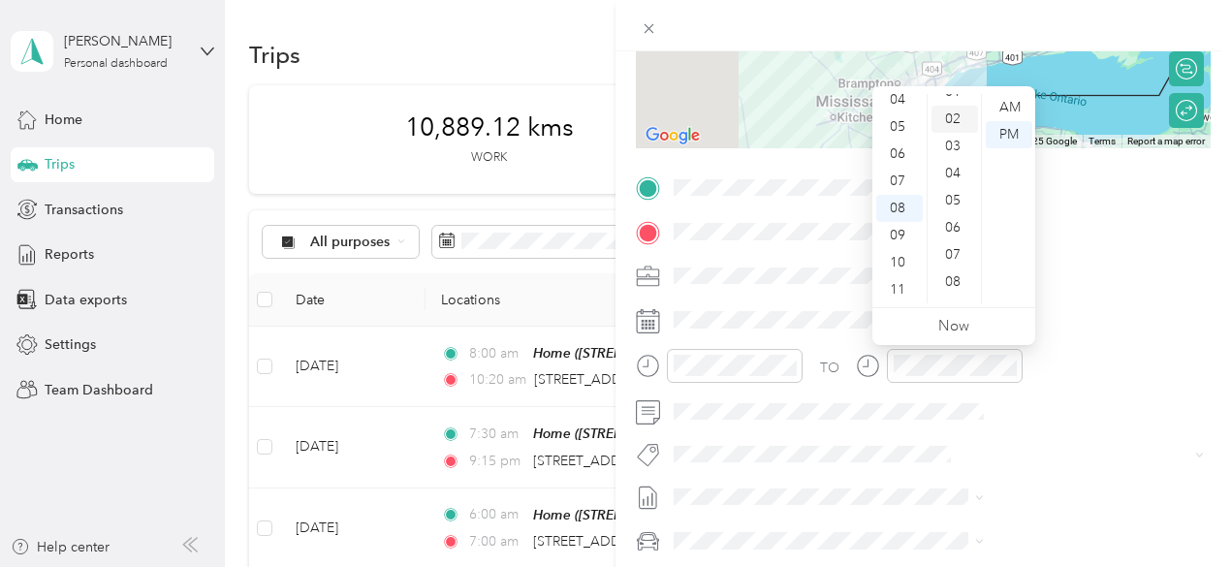
scroll to position [0, 0]
click at [959, 105] on div "00" at bounding box center [954, 107] width 47 height 27
click at [1022, 375] on div at bounding box center [955, 366] width 136 height 34
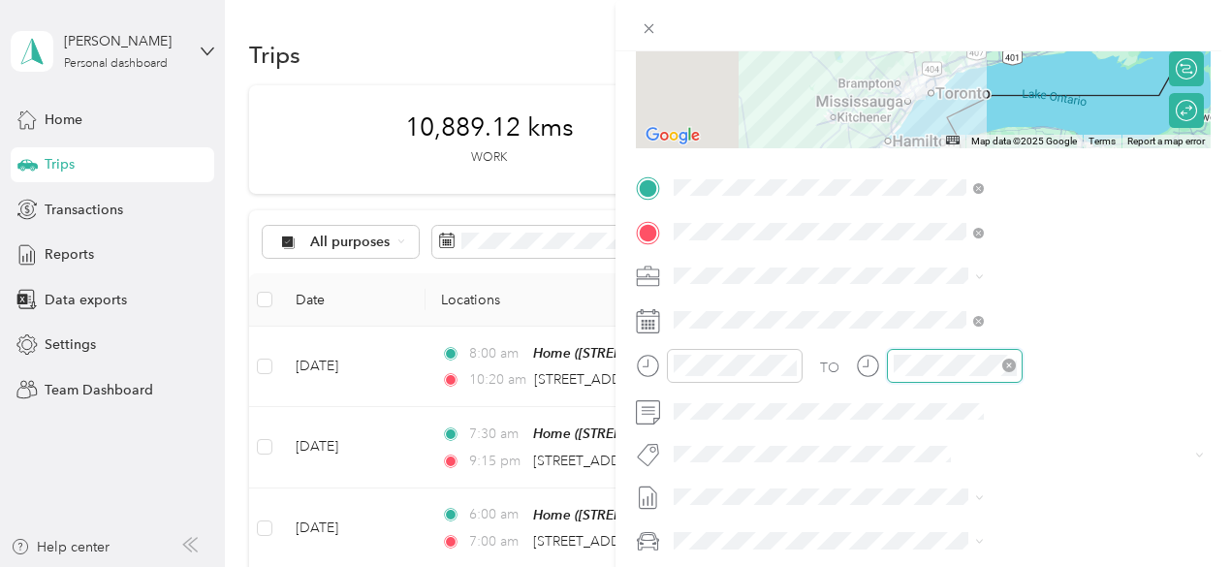
scroll to position [597, 0]
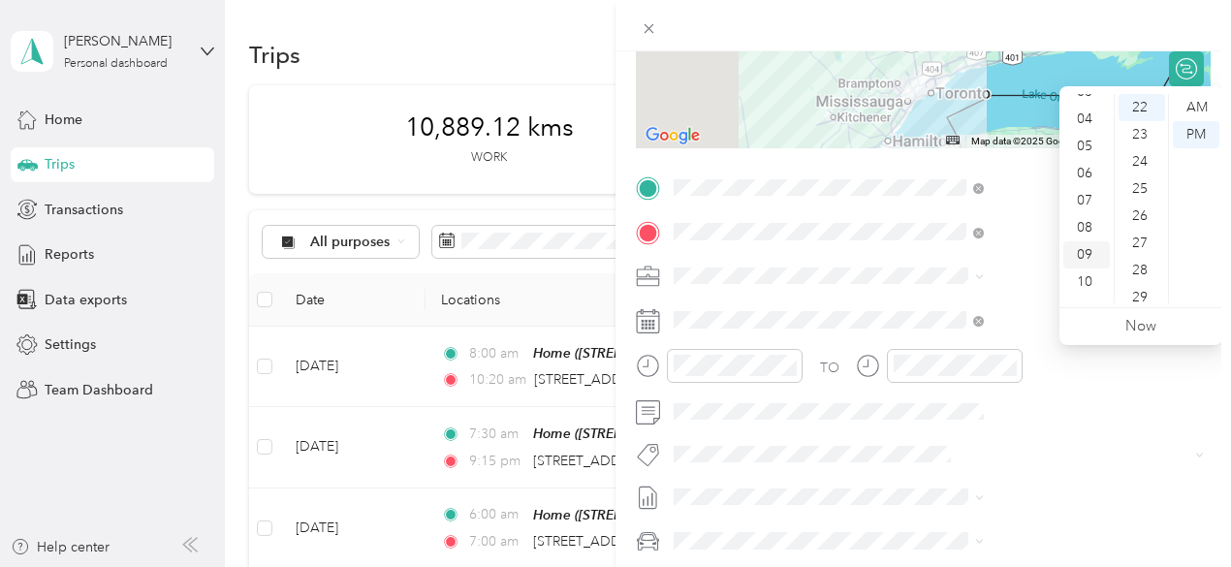
click at [1087, 251] on div "09" at bounding box center [1086, 254] width 47 height 27
click at [1151, 143] on div "45" at bounding box center [1141, 150] width 47 height 27
click at [1192, 102] on div "AM" at bounding box center [1196, 107] width 47 height 27
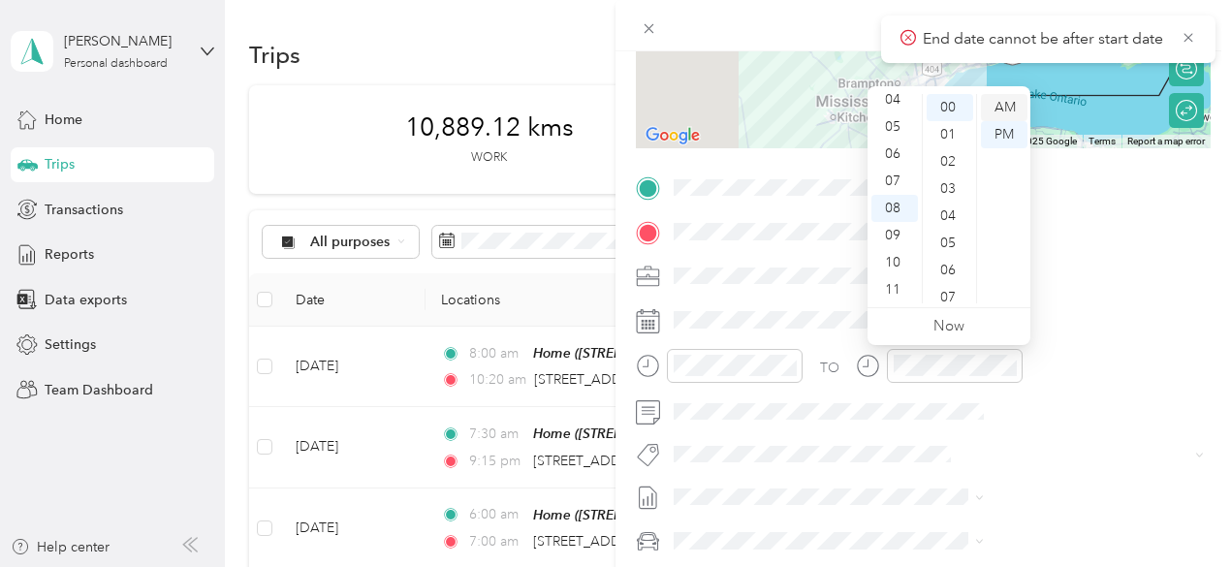
click at [1001, 109] on div "AM" at bounding box center [1004, 107] width 47 height 27
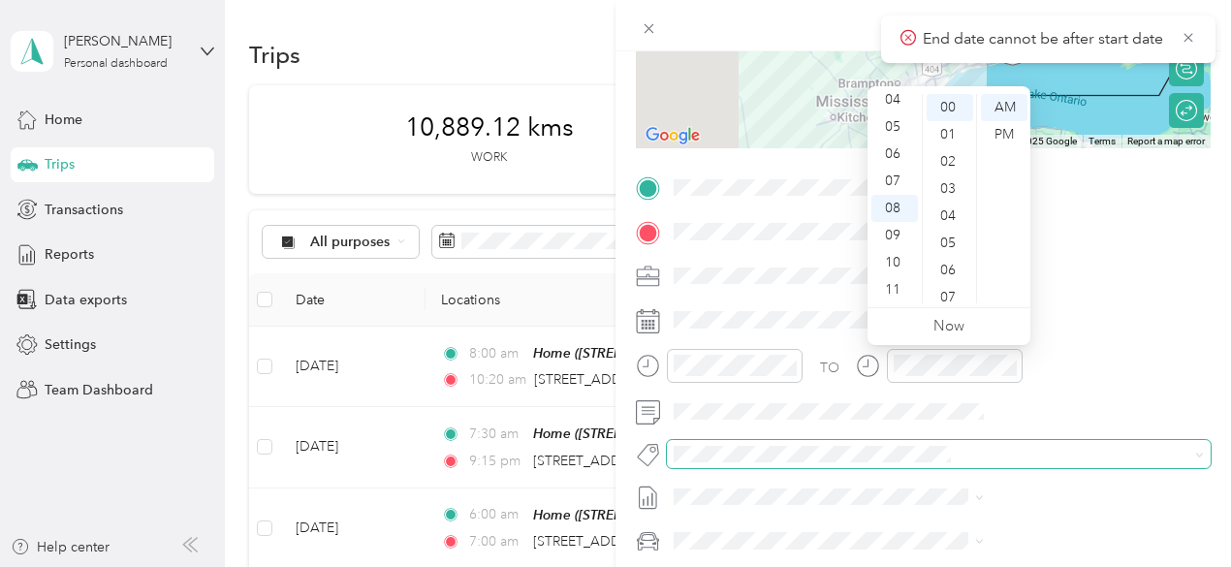
click at [1010, 467] on div "TO Add photo" at bounding box center [923, 407] width 575 height 468
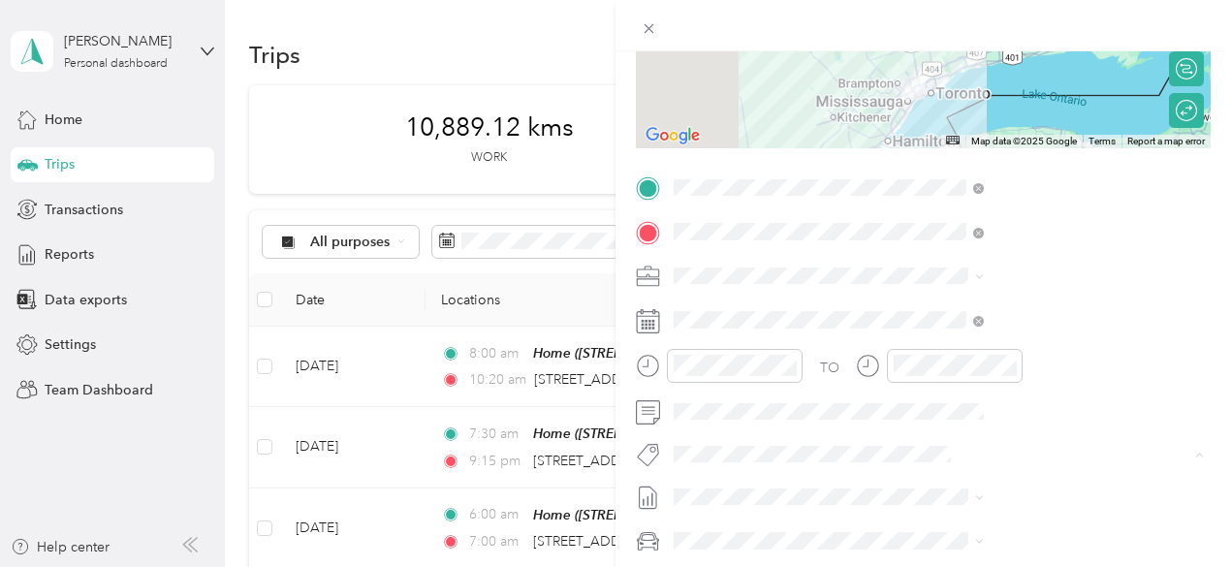
click at [932, 340] on span "Metro On" at bounding box center [920, 344] width 51 height 17
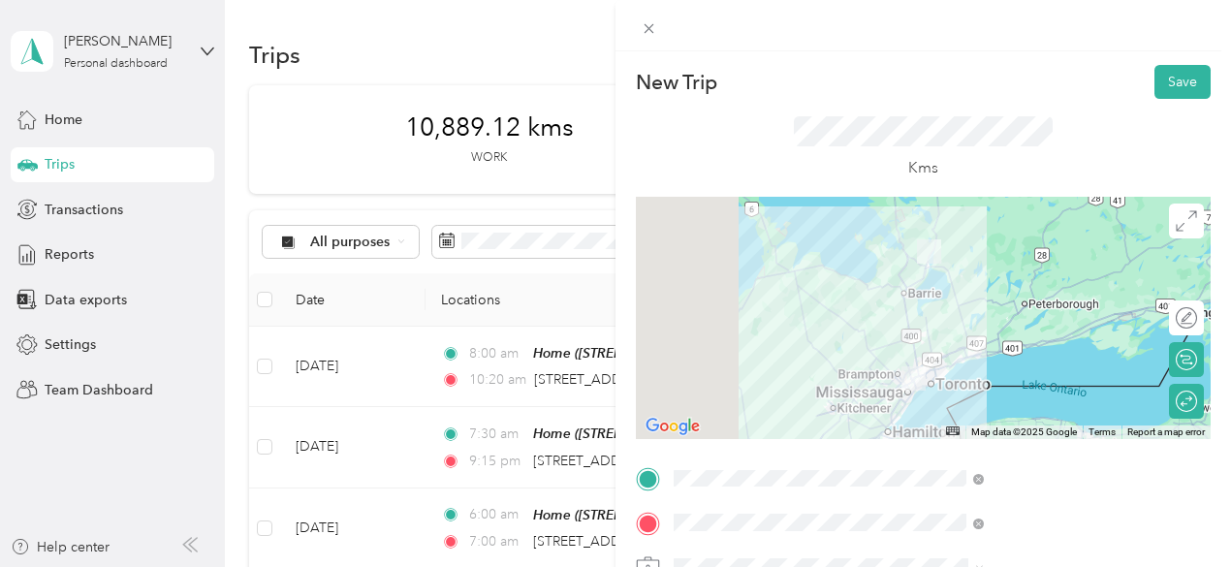
scroll to position [6, 4]
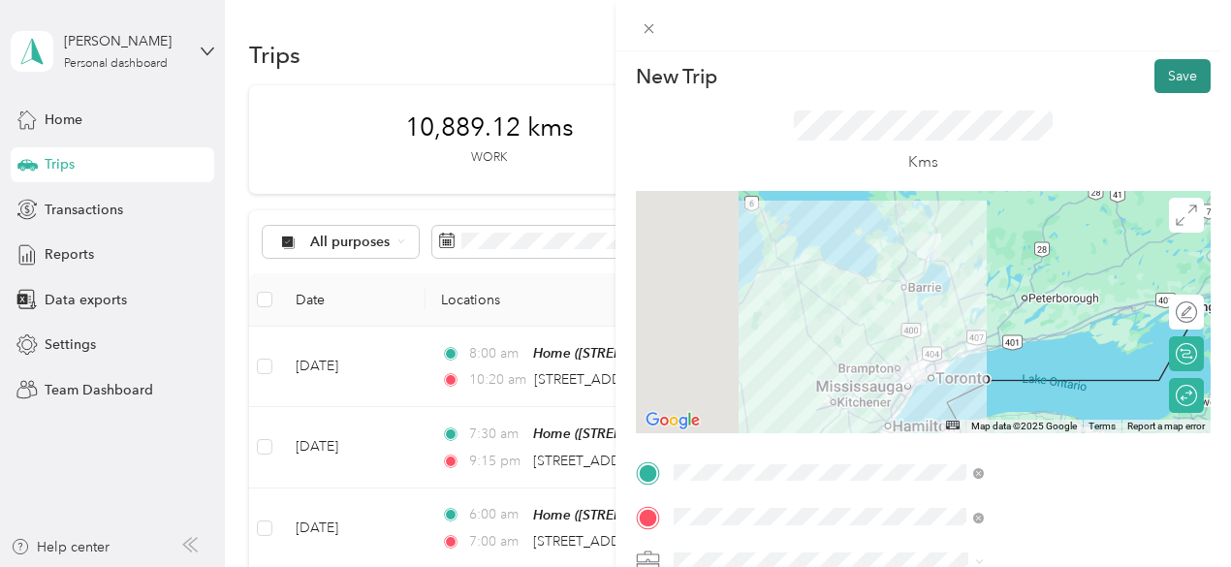
click at [1154, 71] on button "Save" at bounding box center [1182, 76] width 56 height 34
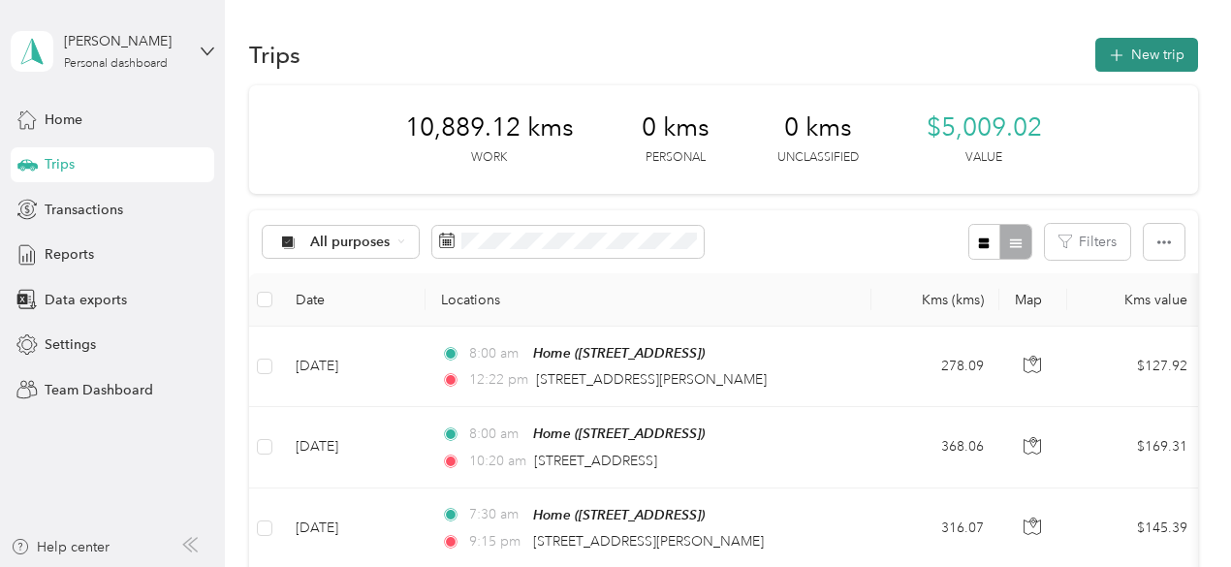
click at [1151, 46] on button "New trip" at bounding box center [1146, 55] width 103 height 34
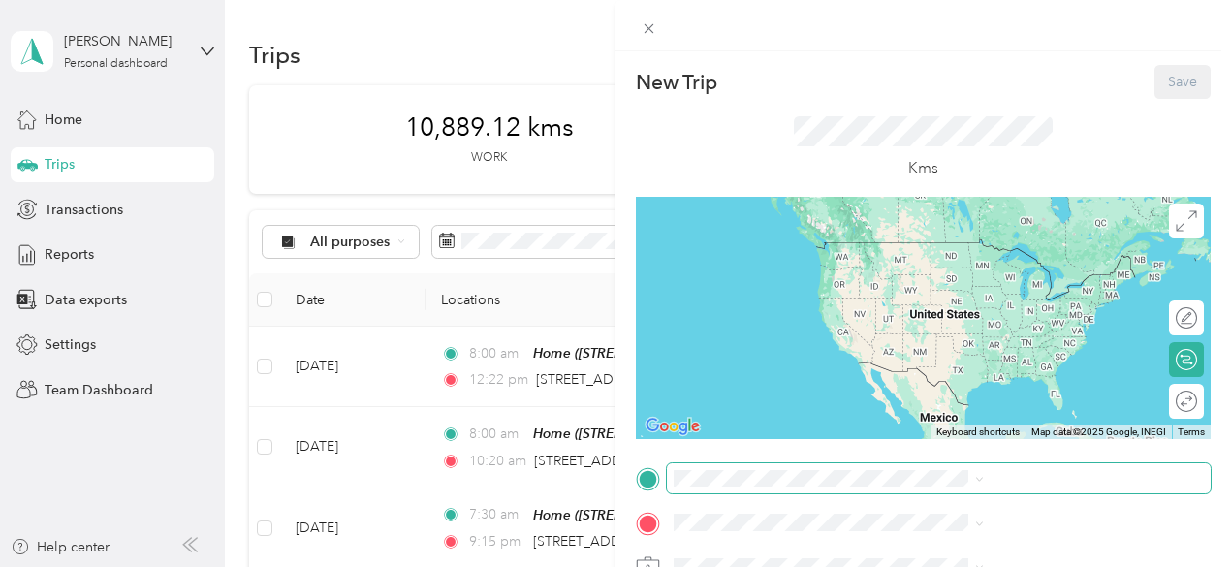
click at [942, 467] on span at bounding box center [939, 478] width 544 height 31
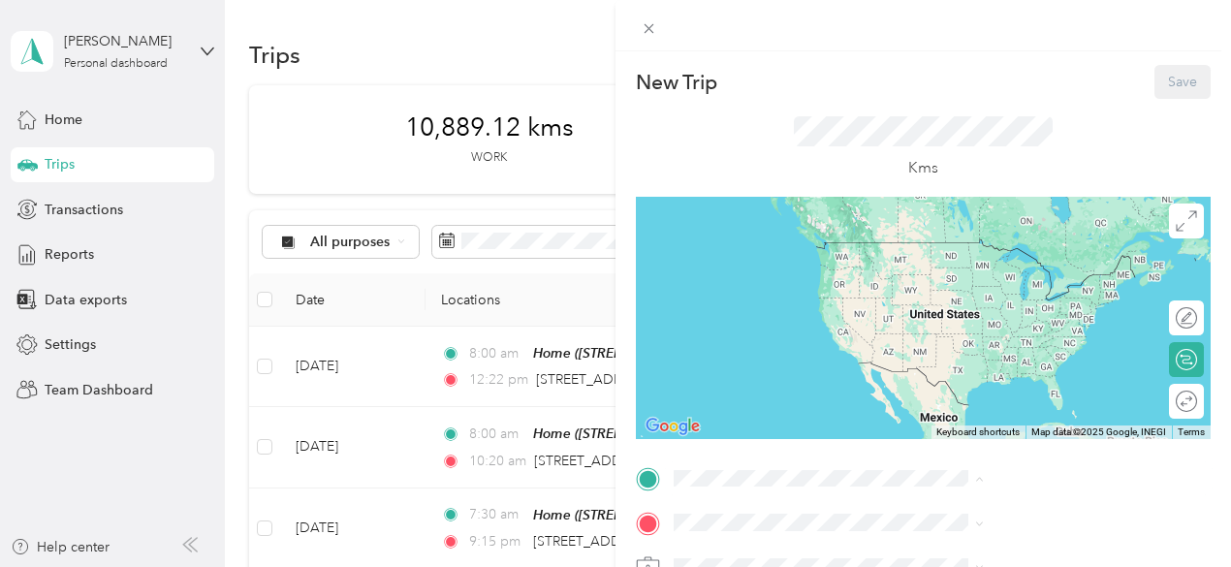
click at [948, 402] on div "Home 3020 Third Street, L3V 7A8, Amigo Beach, Ontario, Canada" at bounding box center [976, 410] width 123 height 41
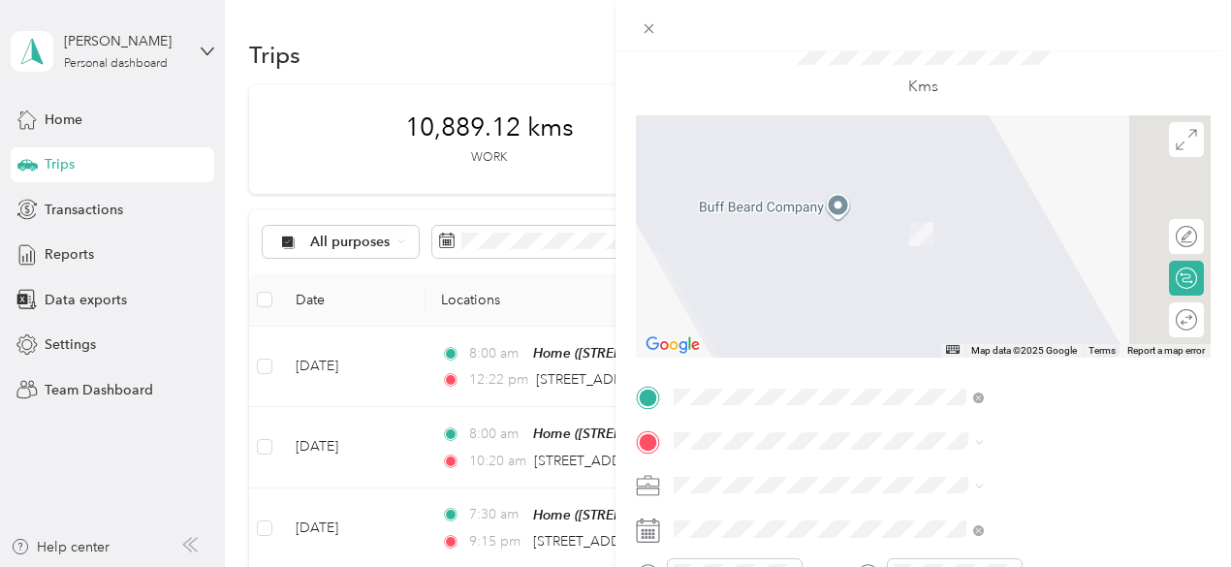
scroll to position [291, 0]
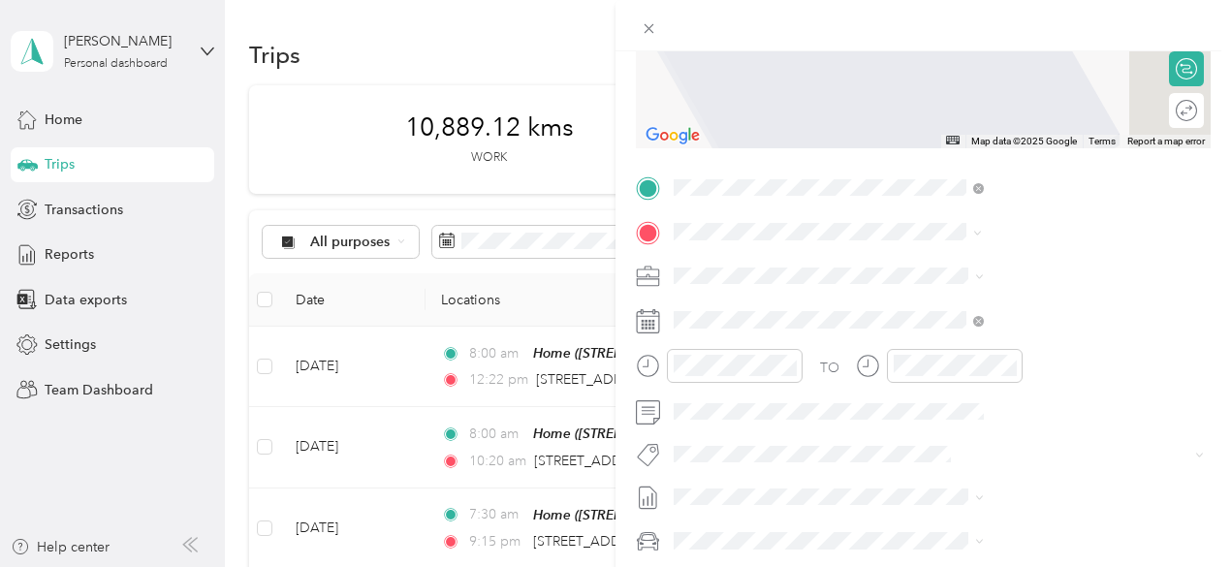
click at [985, 298] on span "656 Eglinton Avenue East Toronto, Ontario M4P 1P1, Canada" at bounding box center [976, 301] width 123 height 17
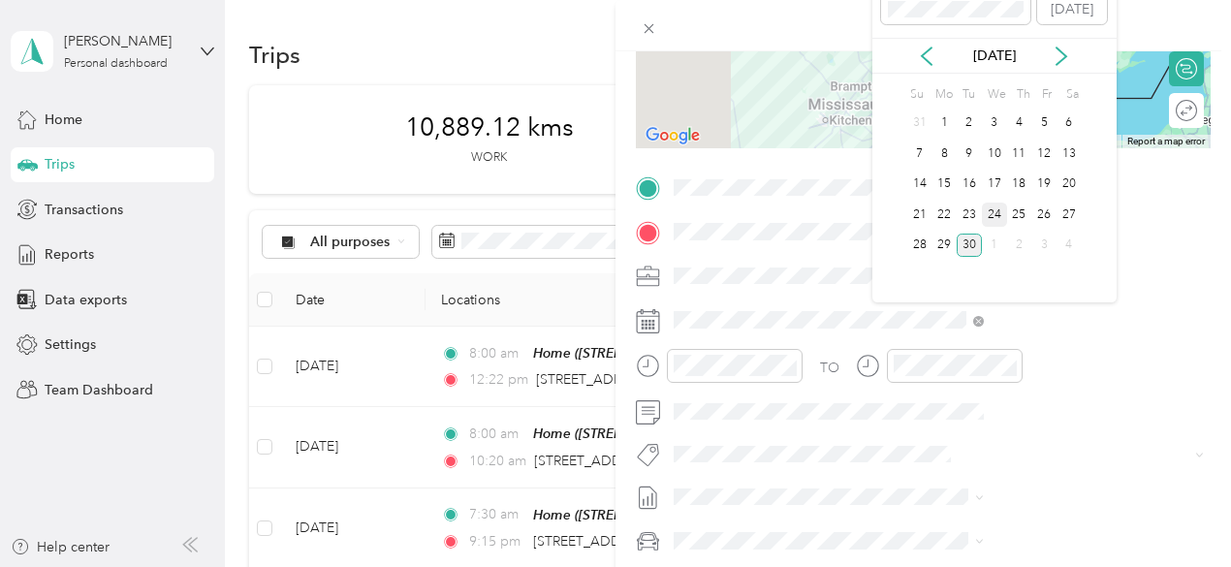
click at [991, 212] on div "24" at bounding box center [994, 215] width 25 height 24
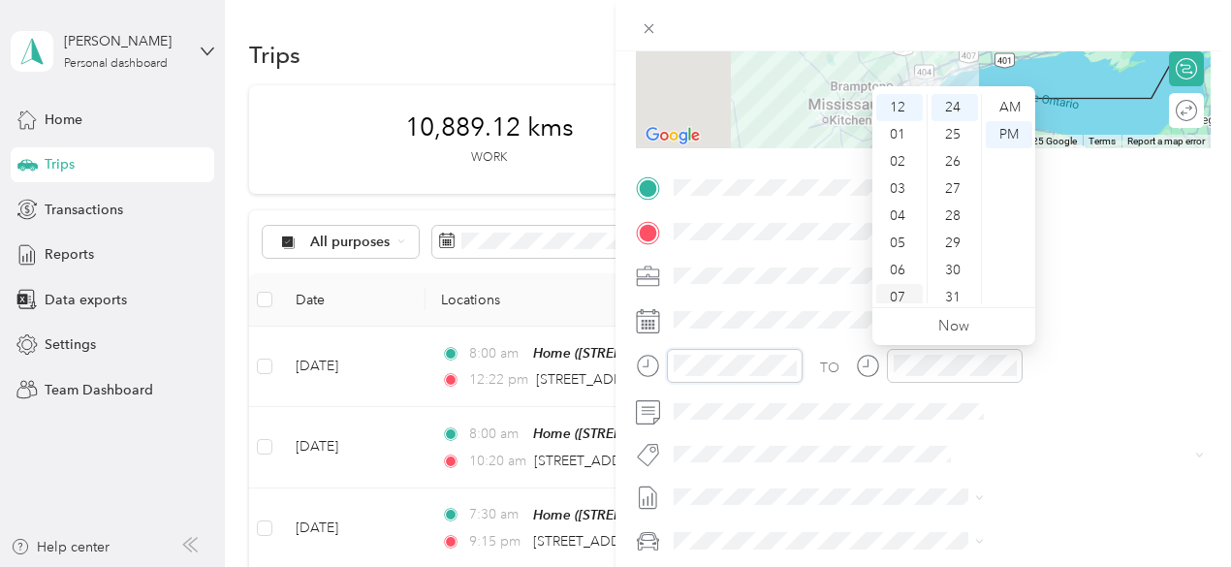
scroll to position [97, 0]
click at [903, 226] on div "08" at bounding box center [899, 227] width 47 height 27
click at [959, 108] on div "00" at bounding box center [954, 107] width 47 height 27
click at [996, 103] on div "AM" at bounding box center [1009, 107] width 47 height 27
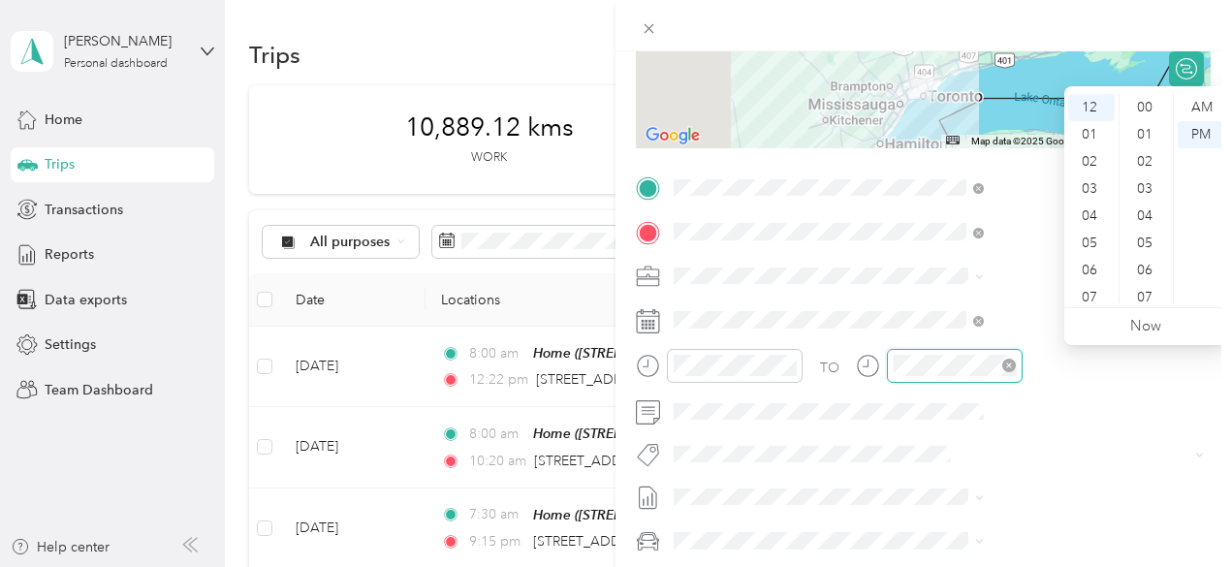
scroll to position [651, 0]
click at [1092, 280] on div "10" at bounding box center [1091, 281] width 47 height 27
click at [1147, 105] on div "00" at bounding box center [1146, 107] width 47 height 27
click at [1196, 103] on div "AM" at bounding box center [1201, 107] width 47 height 27
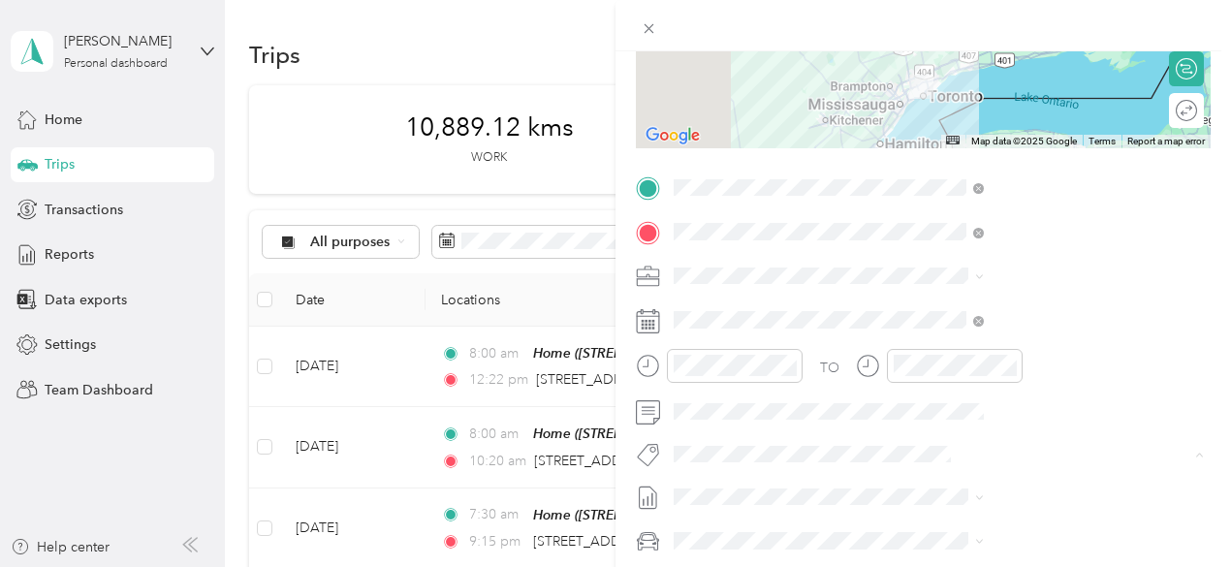
click at [922, 491] on li "Metro On" at bounding box center [1034, 488] width 324 height 38
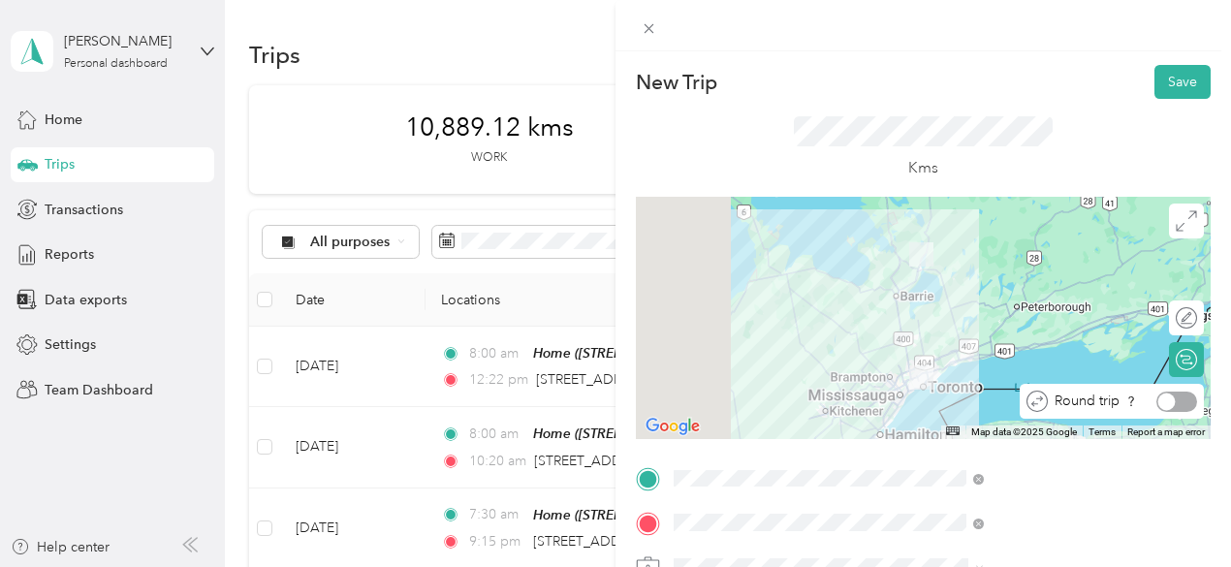
click at [1158, 403] on div at bounding box center [1166, 401] width 17 height 17
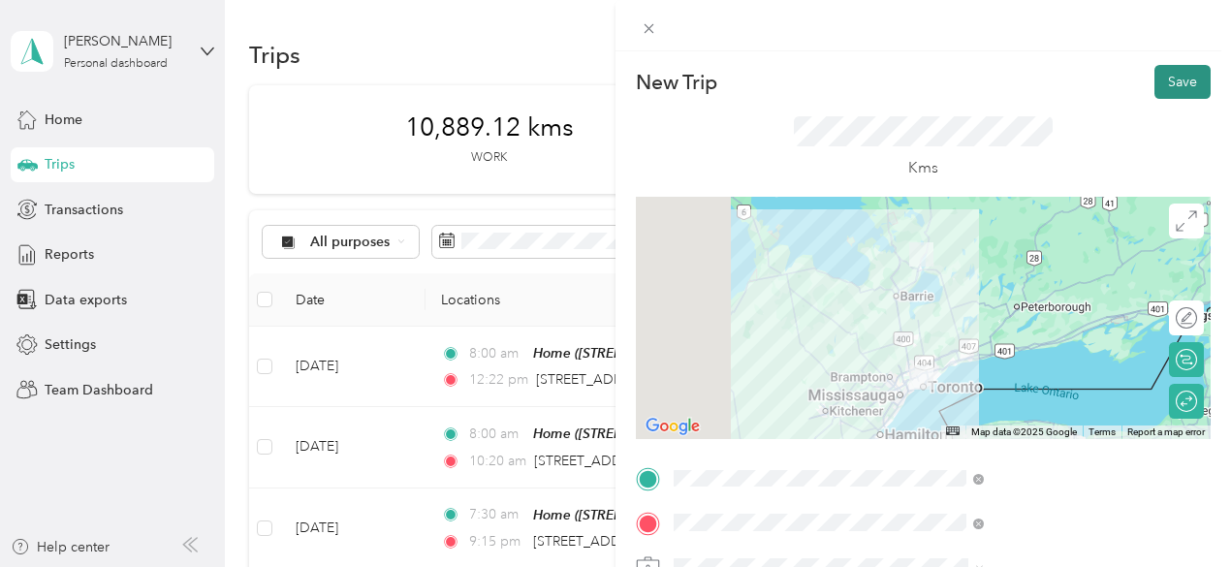
click at [1157, 76] on button "Save" at bounding box center [1182, 82] width 56 height 34
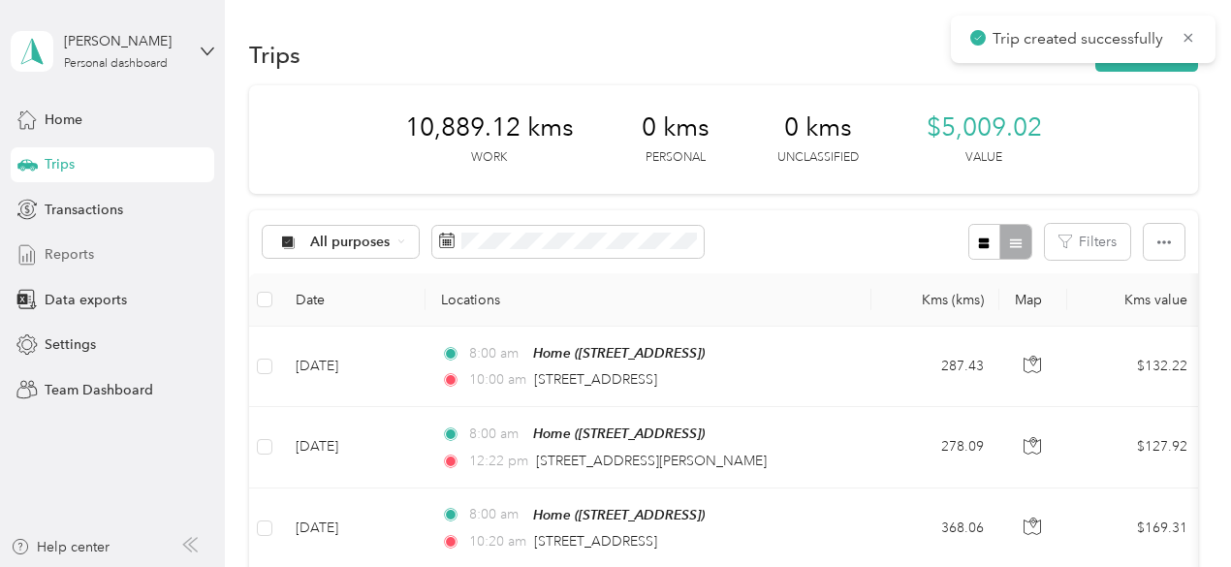
click at [85, 252] on span "Reports" at bounding box center [69, 254] width 49 height 20
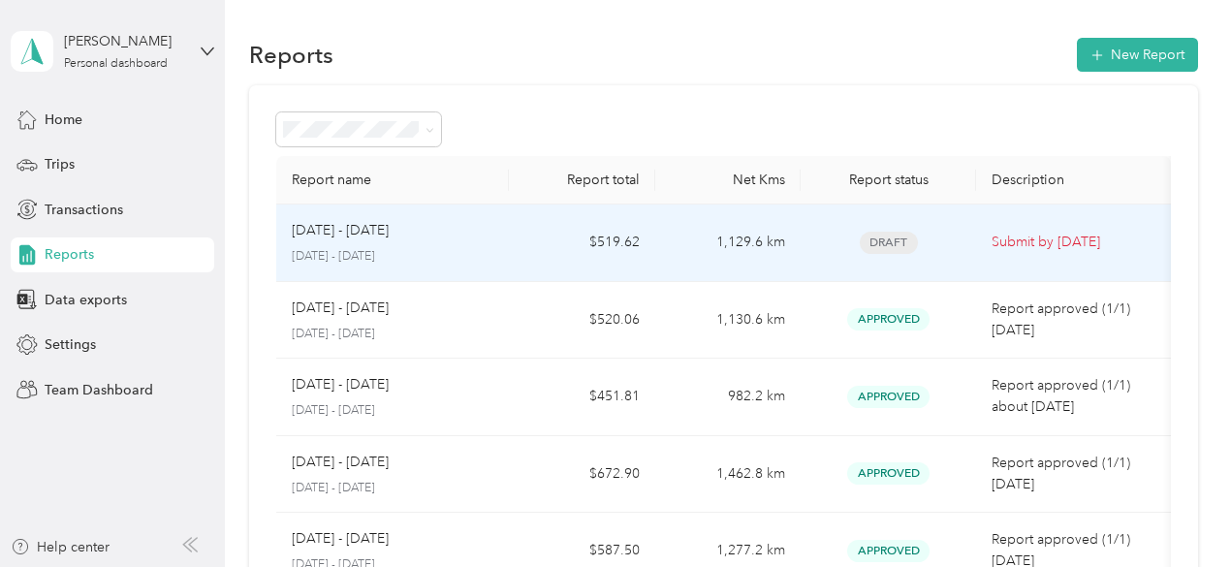
click at [835, 243] on div "Draft" at bounding box center [888, 243] width 144 height 22
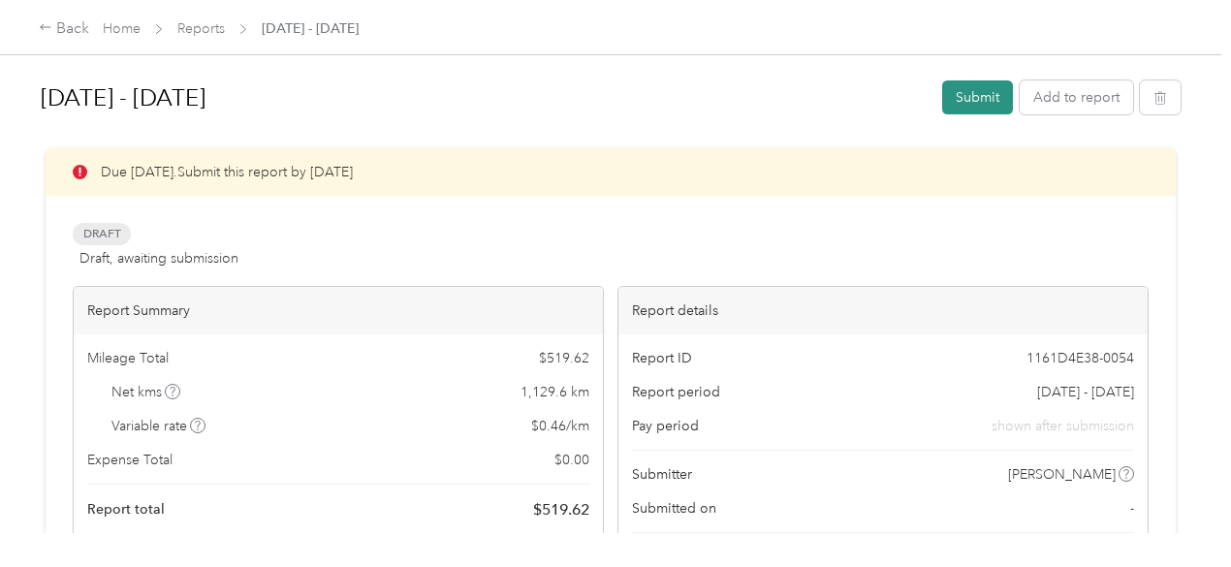
click at [991, 91] on button "Submit" at bounding box center [977, 97] width 71 height 34
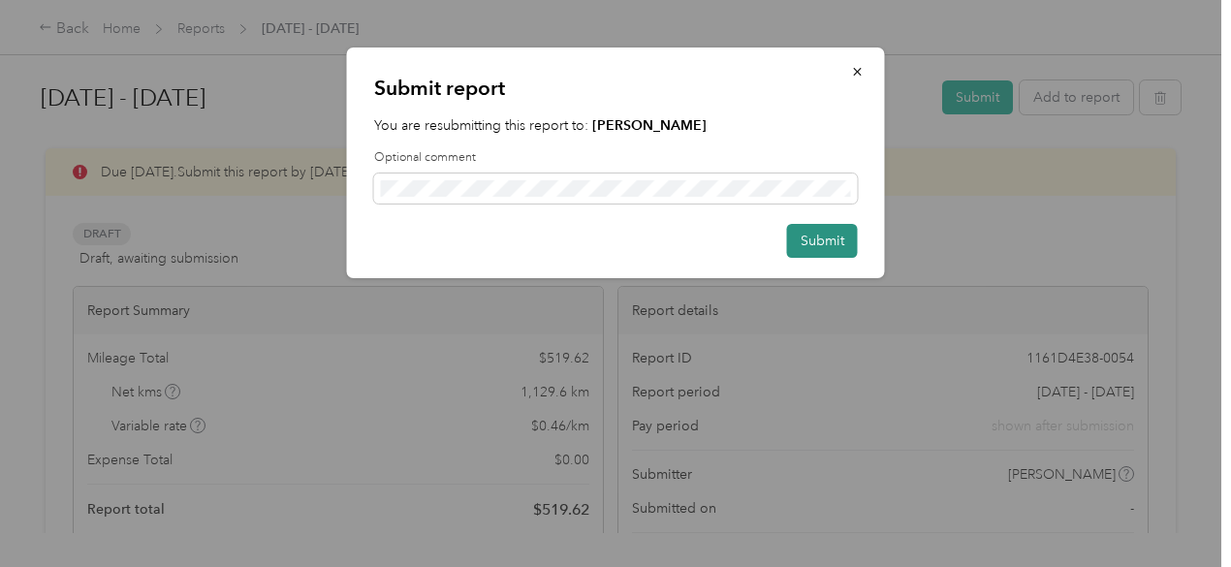
click at [816, 244] on button "Submit" at bounding box center [822, 241] width 71 height 34
